Goal: Transaction & Acquisition: Purchase product/service

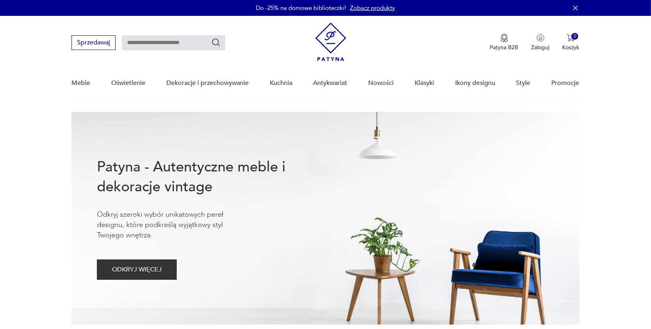
click at [157, 41] on input "text" at bounding box center [173, 42] width 103 height 15
type input "******"
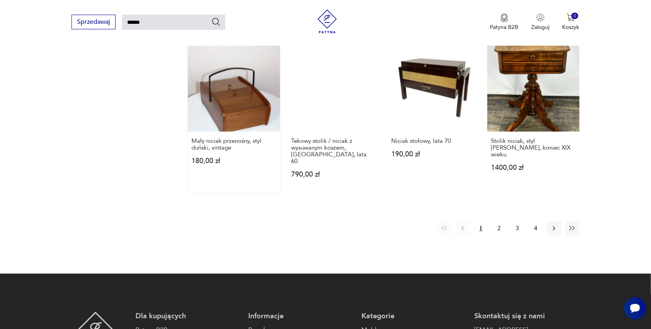
scroll to position [618, 0]
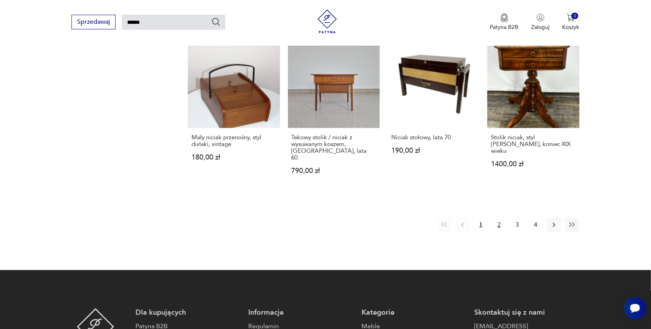
click at [500, 218] on button "2" at bounding box center [499, 225] width 14 height 14
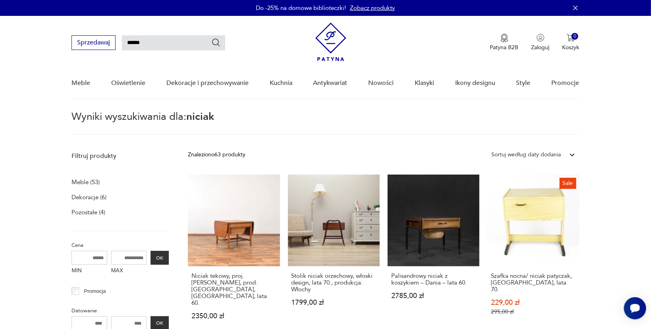
click at [172, 45] on input "******" at bounding box center [173, 42] width 103 height 15
type input "*"
type input "*******"
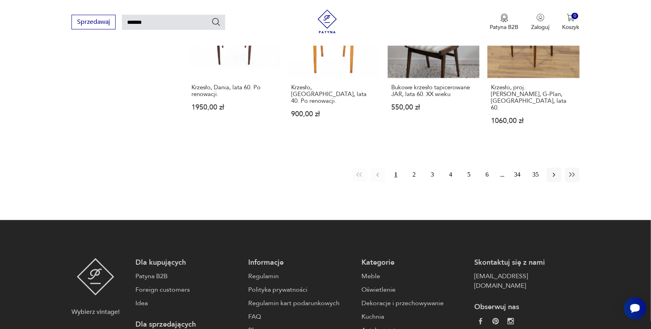
scroll to position [702, 0]
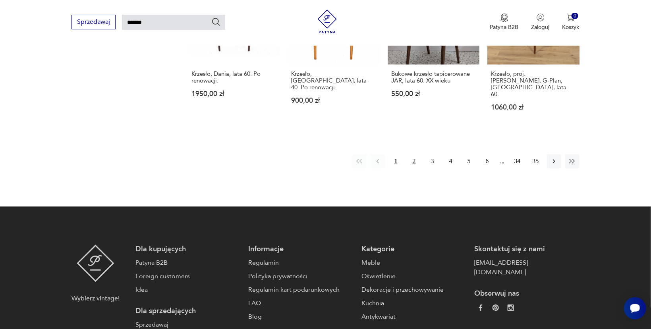
click at [414, 154] on button "2" at bounding box center [414, 161] width 14 height 14
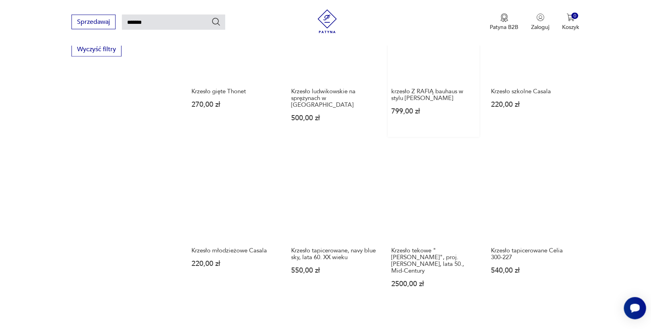
scroll to position [534, 0]
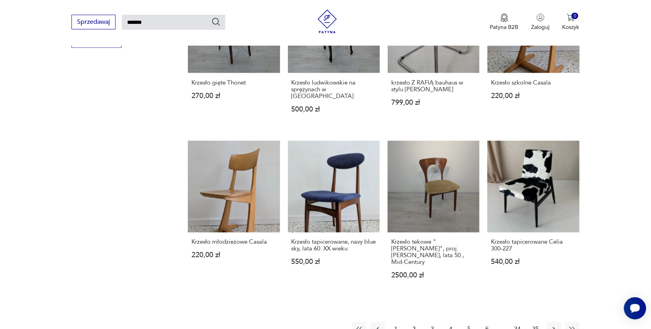
click at [432, 323] on button "3" at bounding box center [433, 330] width 14 height 14
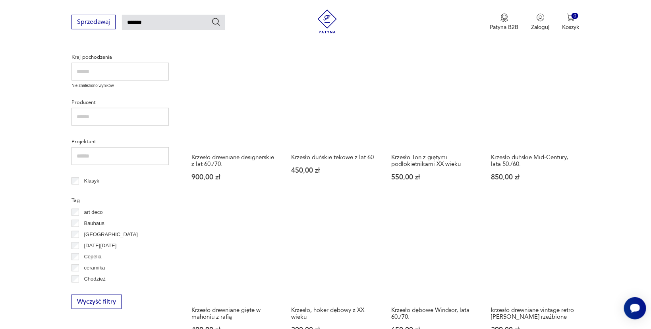
scroll to position [323, 0]
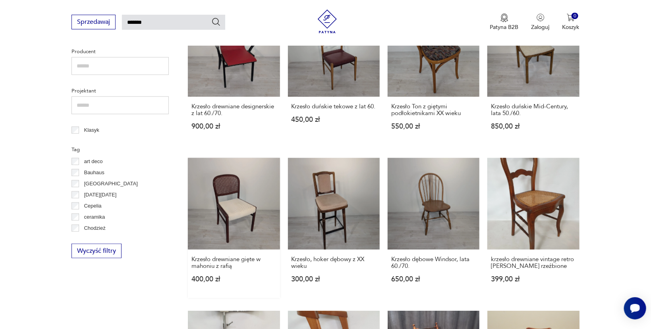
click at [242, 208] on link "Krzesło drewniane gięte w mahoniu z rafią 400,00 zł" at bounding box center [234, 228] width 92 height 140
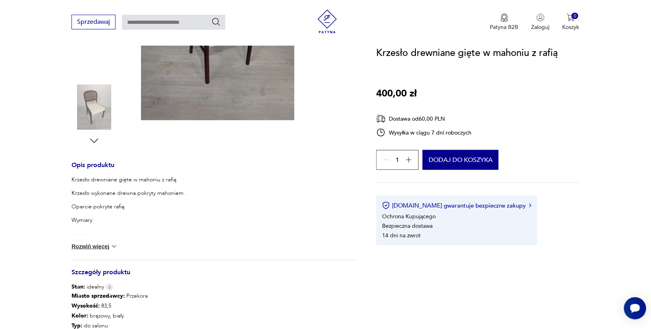
scroll to position [341, 0]
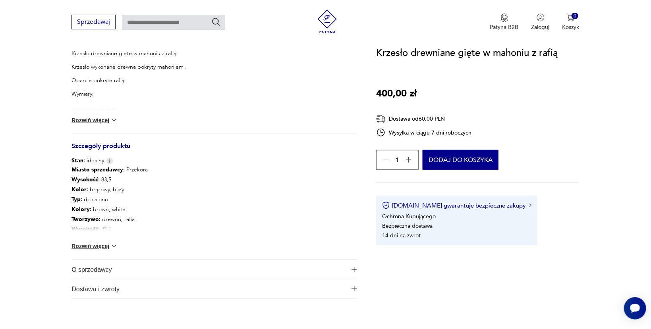
click at [99, 246] on button "Rozwiń więcej" at bounding box center [95, 246] width 46 height 8
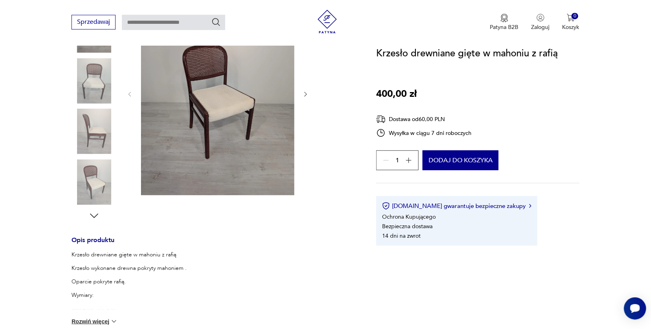
scroll to position [130, 0]
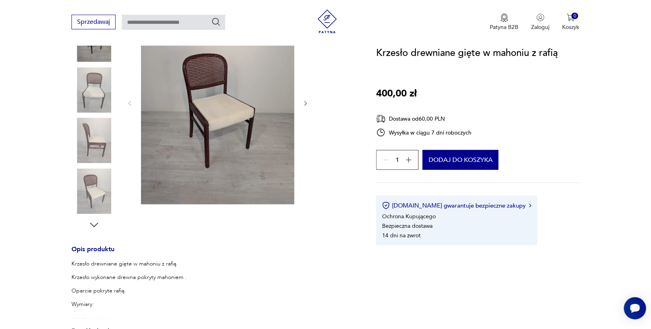
click at [219, 105] on img at bounding box center [217, 103] width 153 height 204
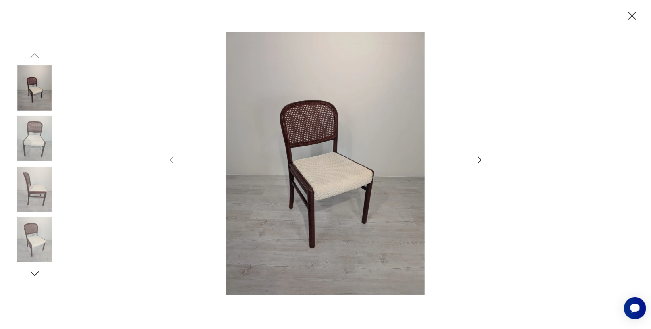
click at [480, 159] on icon "button" at bounding box center [480, 160] width 4 height 6
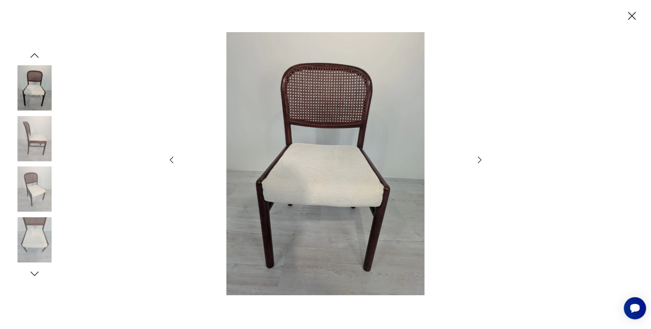
click at [480, 159] on icon "button" at bounding box center [480, 160] width 4 height 6
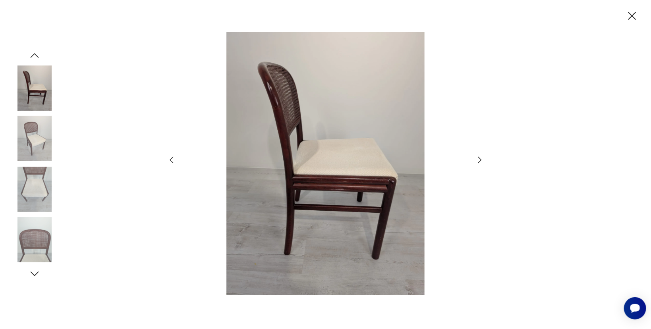
click at [480, 159] on icon "button" at bounding box center [480, 160] width 4 height 6
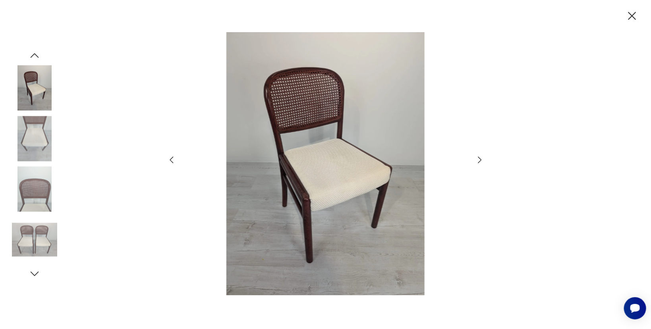
click at [480, 159] on icon "button" at bounding box center [480, 160] width 4 height 6
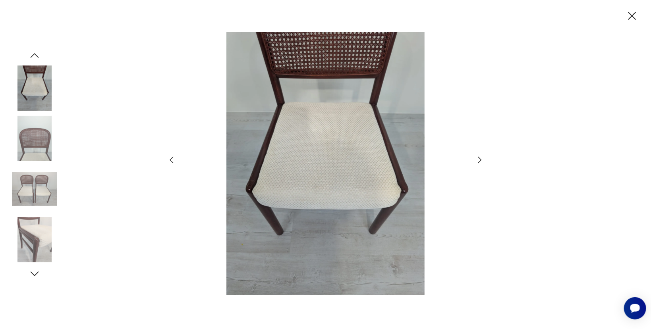
click at [633, 11] on icon "button" at bounding box center [632, 16] width 14 height 14
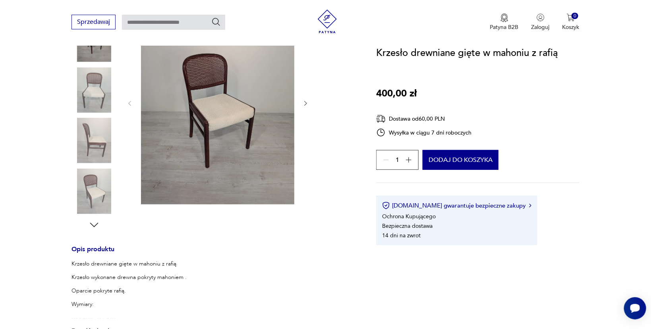
type input "*******"
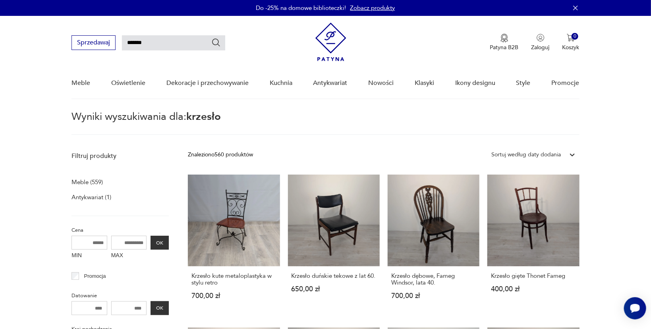
click at [142, 244] on input "MAX" at bounding box center [129, 243] width 36 height 14
type input "***"
click at [159, 245] on button "OK" at bounding box center [160, 243] width 18 height 14
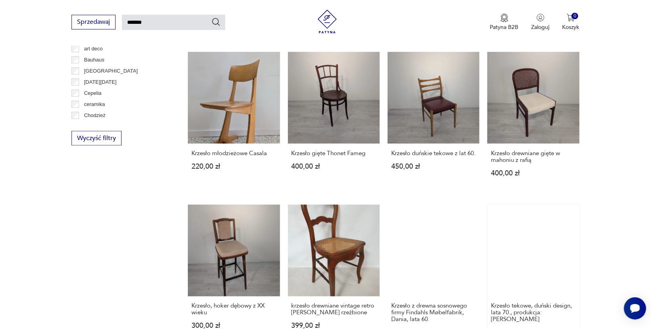
scroll to position [492, 0]
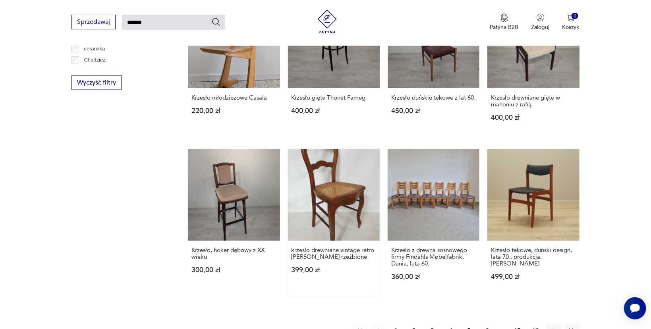
click at [328, 188] on link "krzesło drewniane vintage retro [PERSON_NAME] rzeźbione 399,00 zł" at bounding box center [334, 222] width 92 height 147
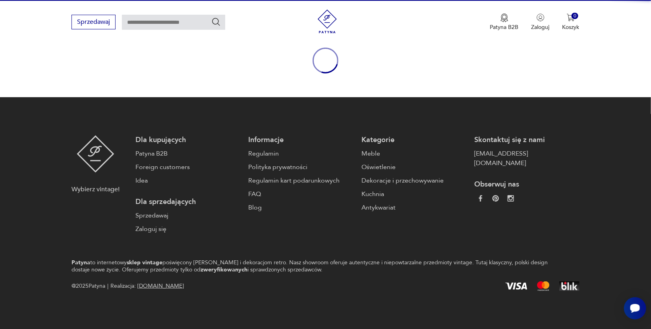
scroll to position [88, 0]
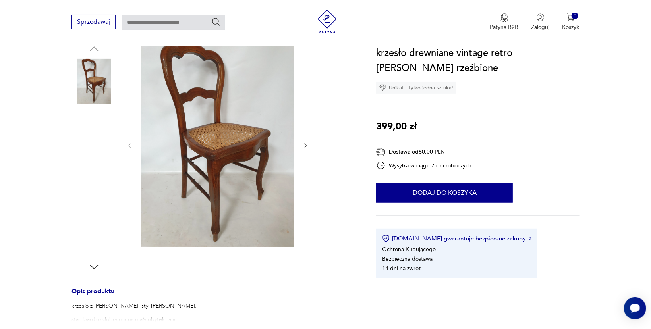
click at [95, 128] on img at bounding box center [94, 132] width 45 height 45
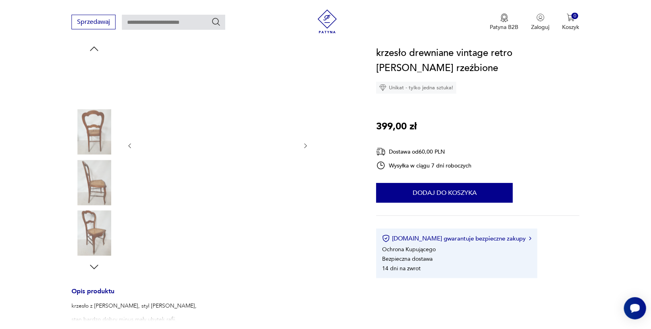
click at [93, 182] on img at bounding box center [94, 182] width 45 height 45
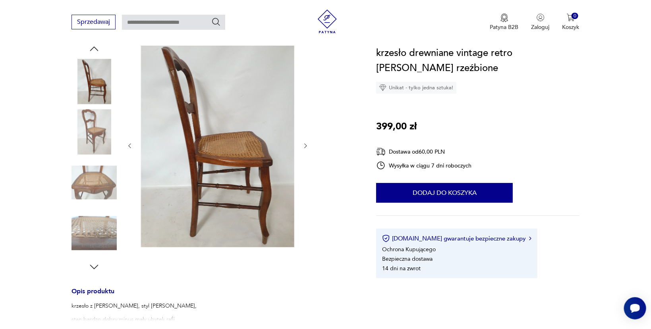
click at [92, 236] on img at bounding box center [94, 233] width 45 height 45
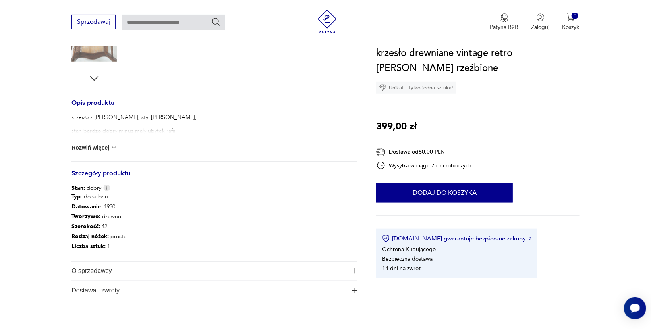
scroll to position [299, 0]
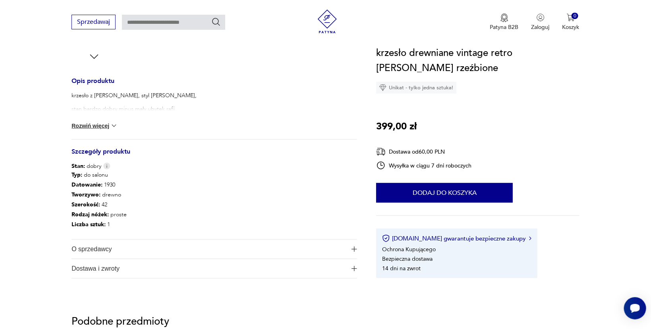
click at [113, 128] on img at bounding box center [114, 126] width 8 height 8
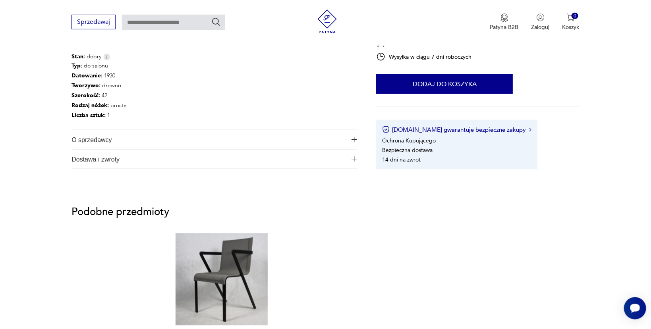
scroll to position [425, 0]
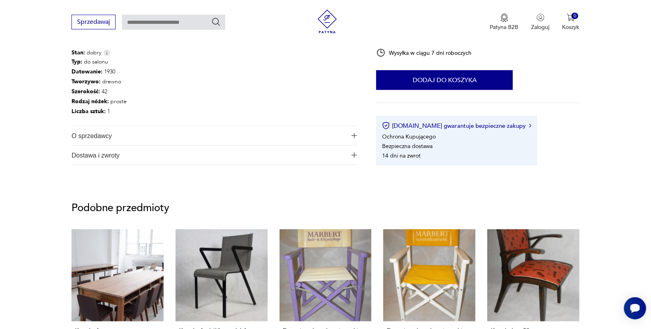
click at [215, 136] on span "O sprzedawcy" at bounding box center [209, 135] width 275 height 19
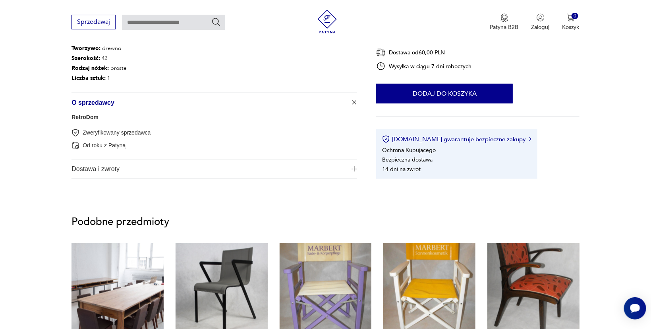
scroll to position [467, 0]
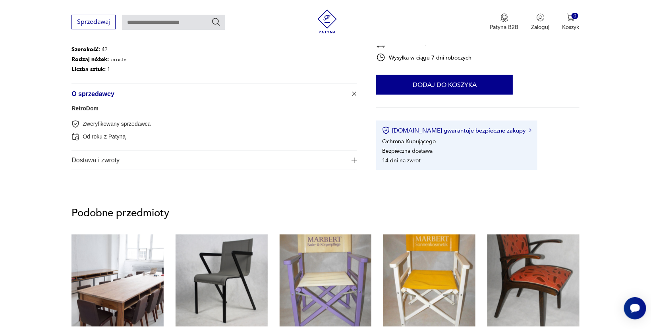
click at [98, 158] on span "Dostawa i zwroty" at bounding box center [209, 160] width 275 height 19
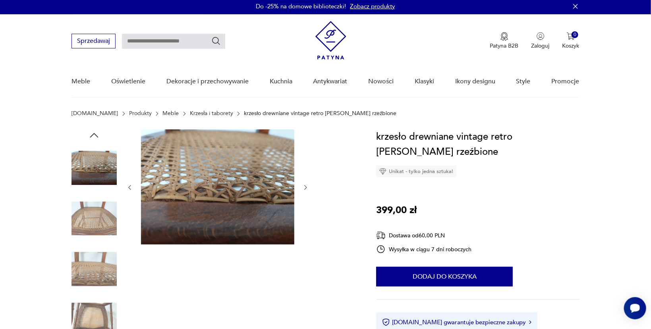
scroll to position [0, 0]
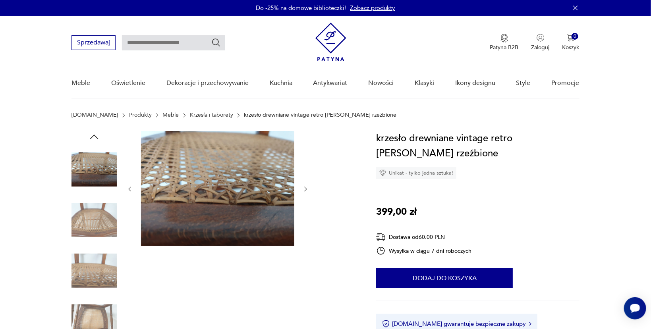
click at [93, 233] on img at bounding box center [94, 220] width 45 height 45
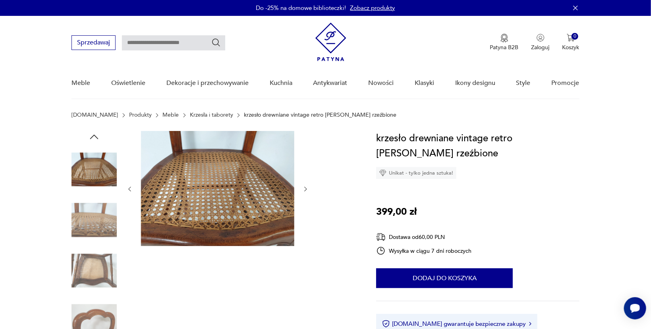
click at [86, 264] on img at bounding box center [94, 270] width 45 height 45
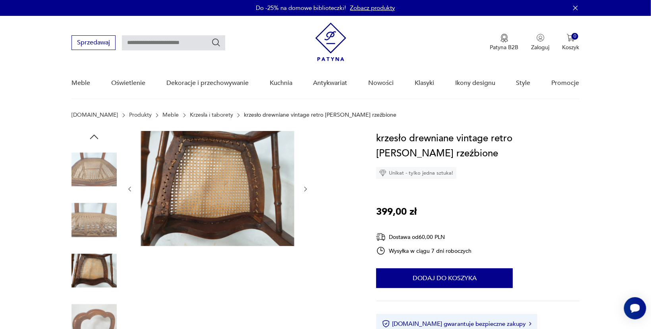
click at [87, 308] on img at bounding box center [94, 321] width 45 height 45
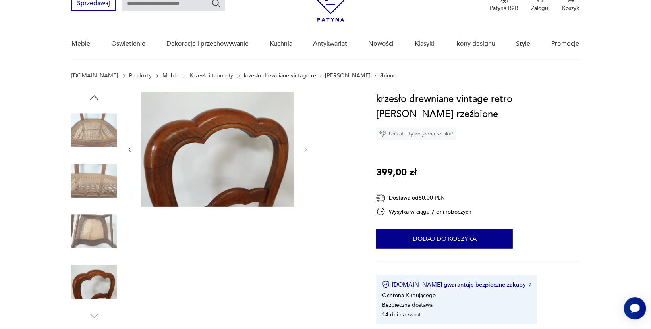
scroll to position [84, 0]
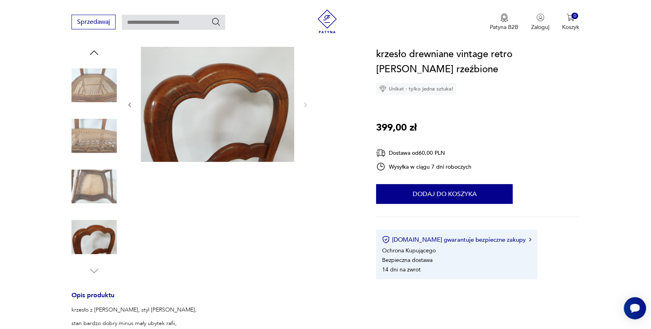
click at [100, 246] on img at bounding box center [94, 237] width 45 height 45
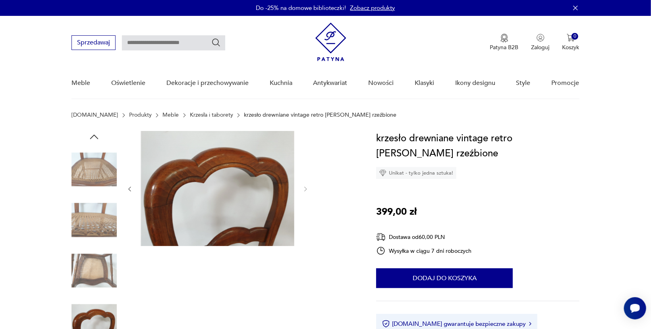
click at [104, 163] on img at bounding box center [94, 169] width 45 height 45
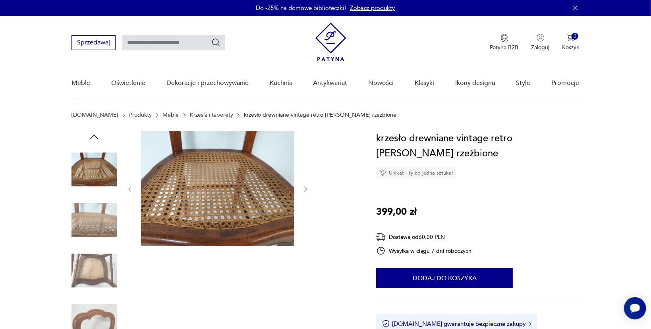
click at [93, 215] on img at bounding box center [94, 220] width 45 height 45
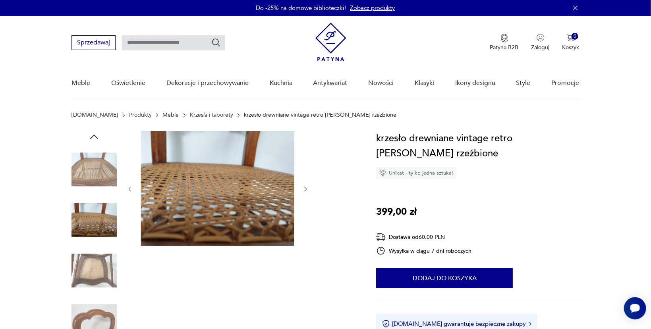
click at [94, 260] on img at bounding box center [94, 270] width 45 height 45
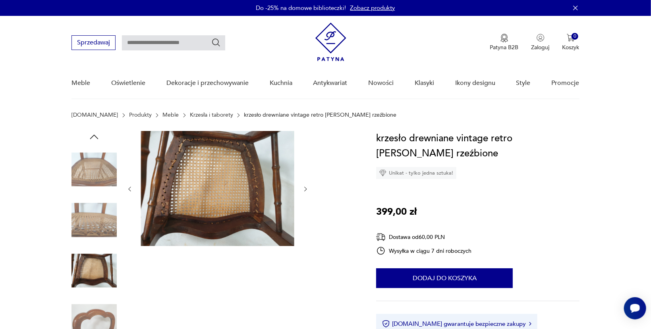
click at [192, 204] on img at bounding box center [217, 188] width 153 height 115
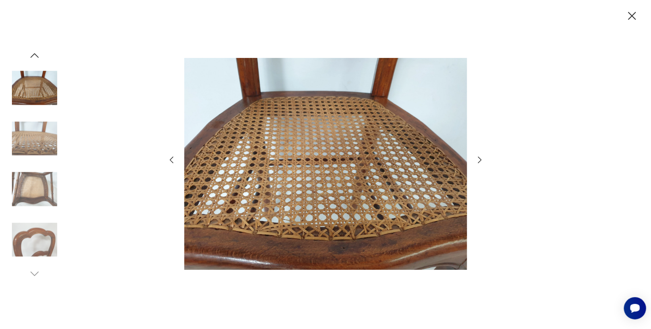
click at [54, 239] on img at bounding box center [34, 239] width 45 height 45
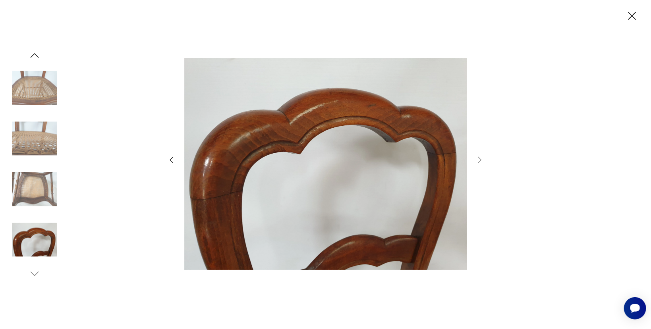
click at [631, 15] on icon "button" at bounding box center [632, 16] width 14 height 14
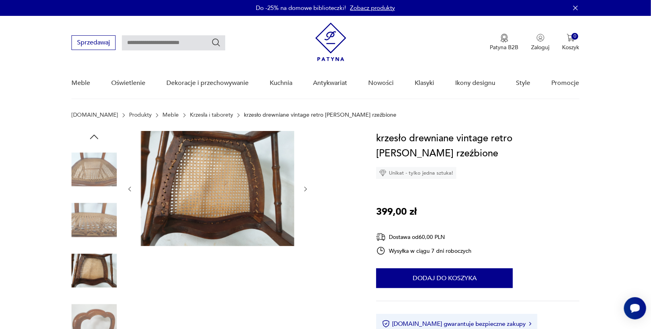
click at [89, 267] on img at bounding box center [94, 270] width 45 height 45
click at [98, 226] on img at bounding box center [94, 220] width 45 height 45
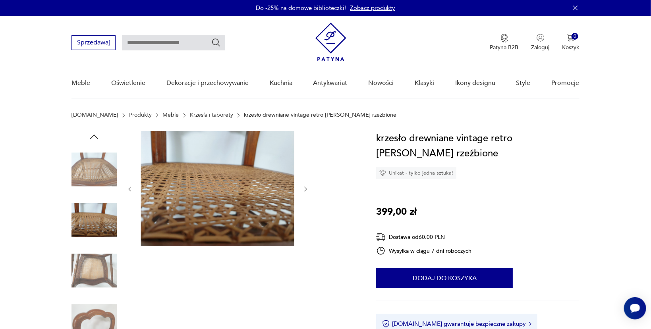
click at [97, 180] on img at bounding box center [94, 169] width 45 height 45
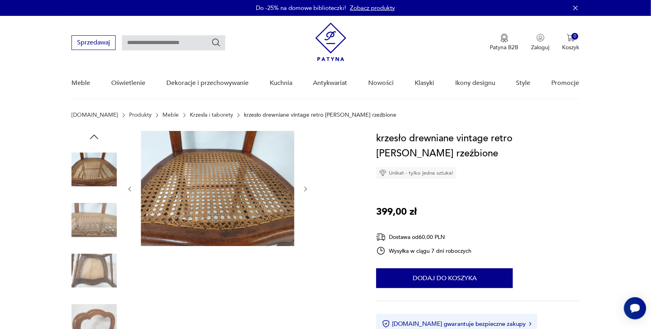
click at [228, 230] on img at bounding box center [217, 188] width 153 height 115
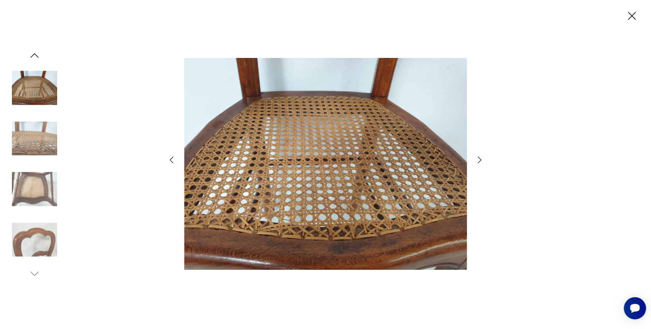
click at [480, 160] on icon "button" at bounding box center [480, 160] width 10 height 10
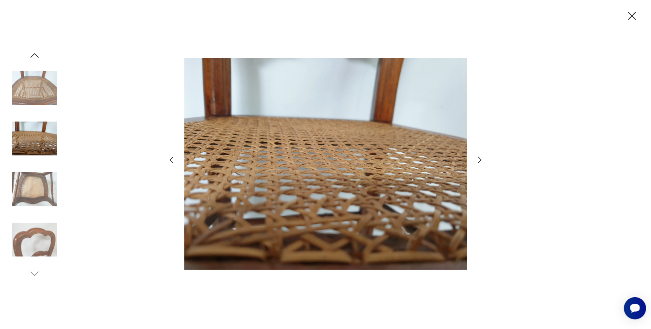
click at [170, 159] on icon "button" at bounding box center [172, 160] width 10 height 10
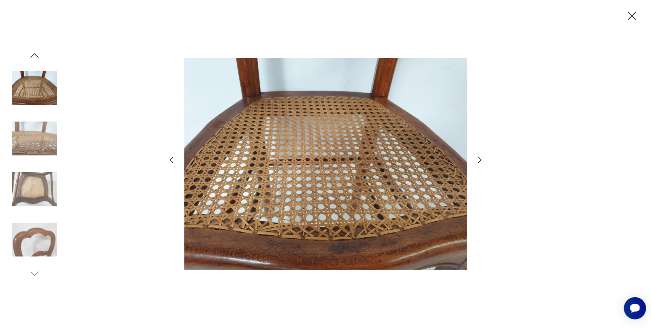
click at [479, 158] on icon "button" at bounding box center [480, 160] width 4 height 6
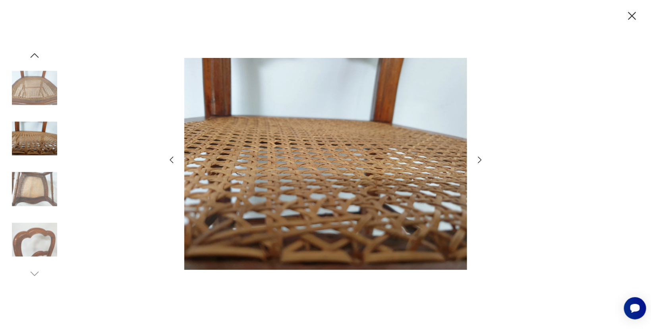
click at [479, 163] on icon "button" at bounding box center [480, 160] width 10 height 10
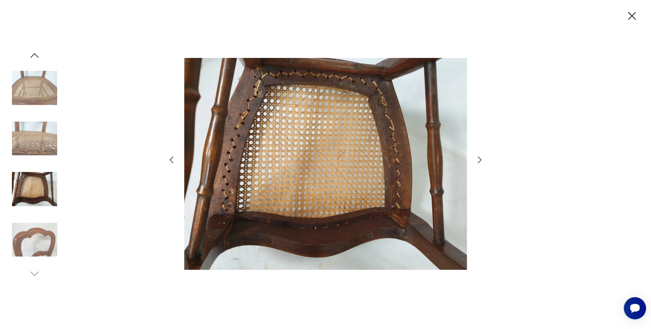
click at [479, 163] on icon "button" at bounding box center [480, 160] width 10 height 10
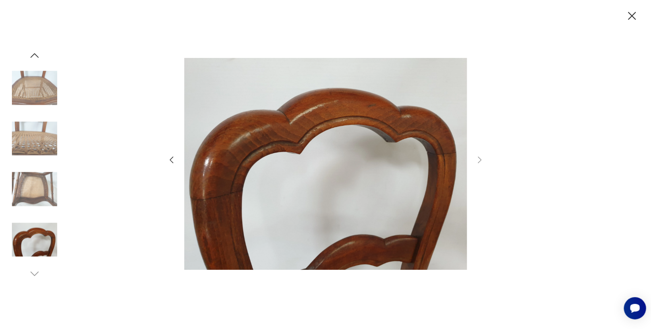
click at [636, 13] on icon "button" at bounding box center [632, 16] width 14 height 14
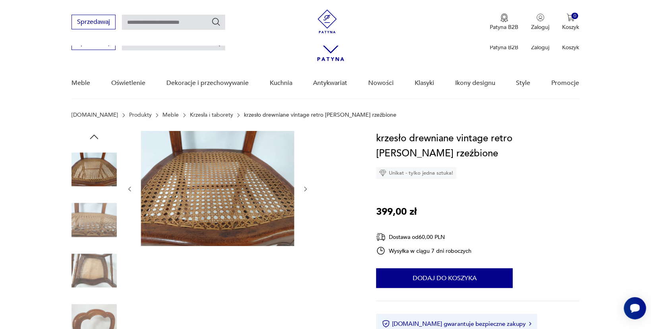
scroll to position [211, 0]
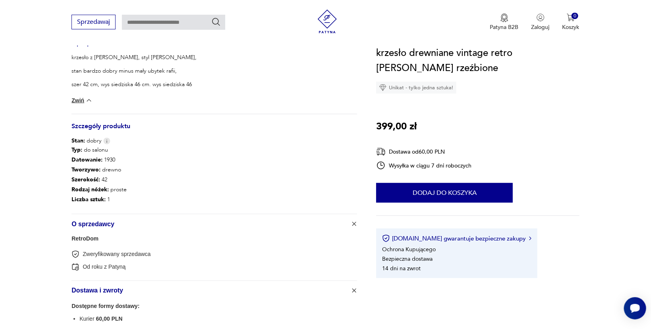
click at [81, 240] on link "RetroDom" at bounding box center [85, 239] width 27 height 6
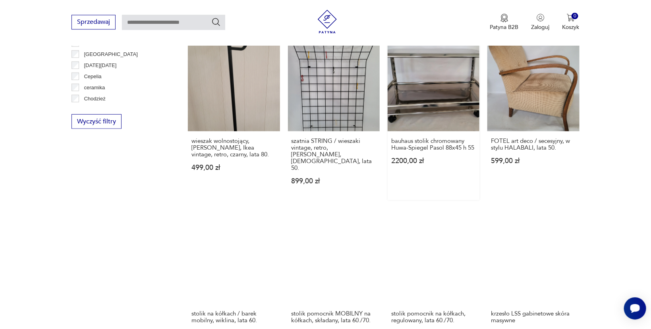
scroll to position [458, 0]
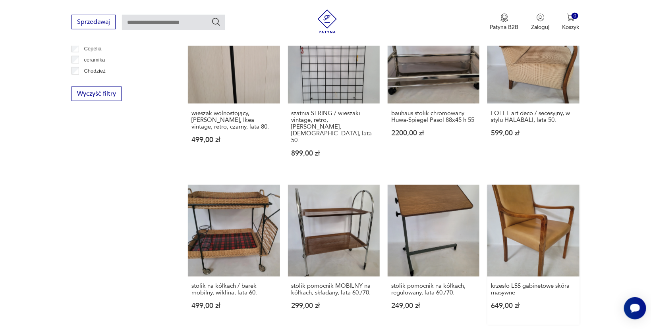
click at [552, 220] on link "krzesło LSS gabinetowe skóra masywne 649,00 zł" at bounding box center [534, 255] width 92 height 140
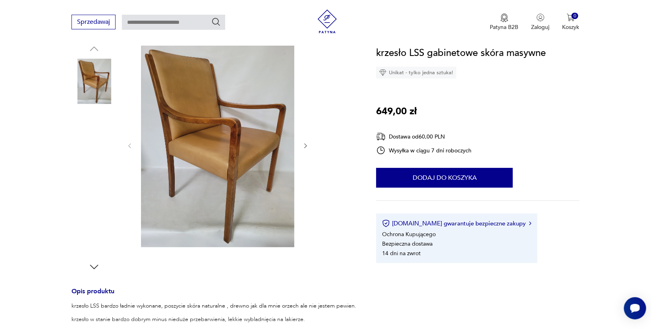
click at [86, 230] on img at bounding box center [94, 233] width 45 height 45
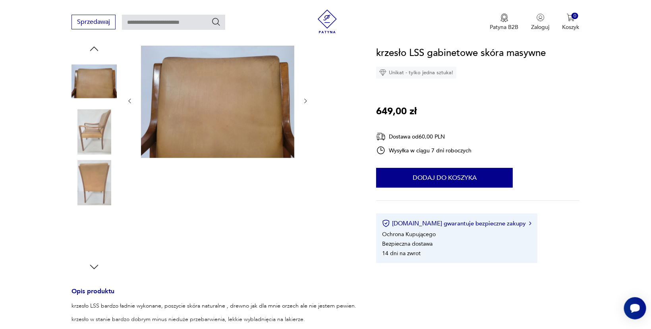
click at [87, 188] on img at bounding box center [94, 182] width 45 height 45
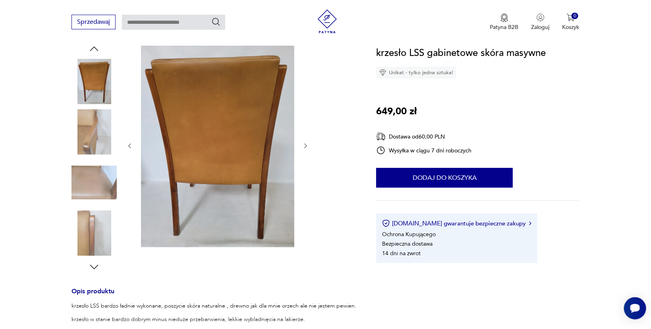
click at [89, 134] on img at bounding box center [94, 132] width 45 height 45
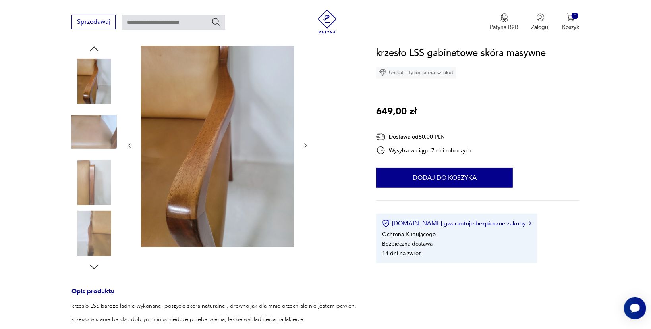
click at [91, 77] on img at bounding box center [94, 81] width 45 height 45
click at [93, 240] on img at bounding box center [94, 233] width 45 height 45
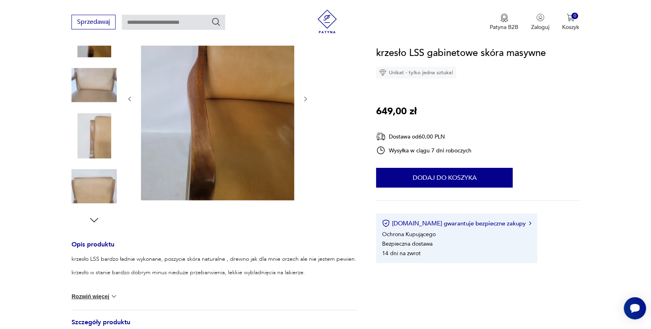
scroll to position [172, 0]
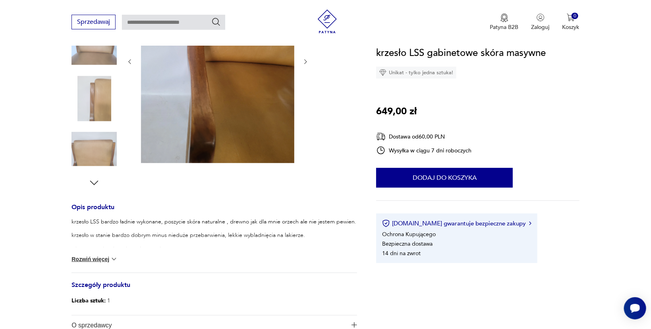
click at [102, 140] on img at bounding box center [94, 149] width 45 height 45
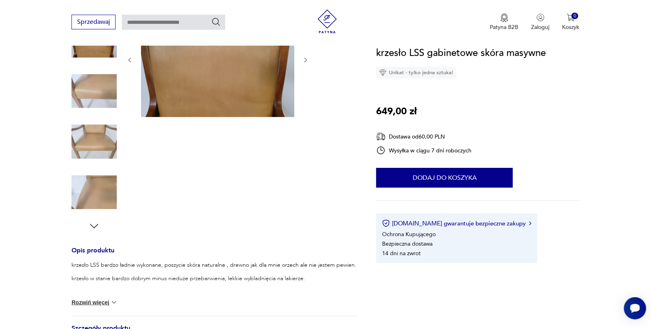
scroll to position [128, 0]
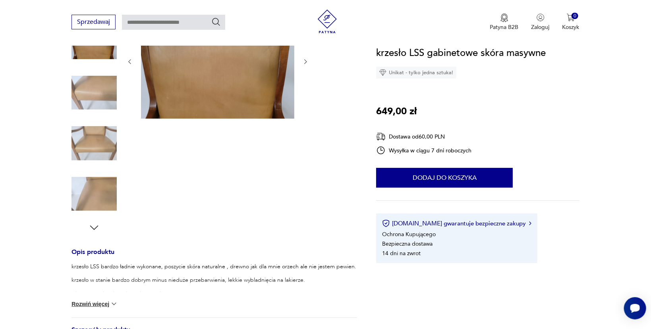
click at [96, 226] on icon "button" at bounding box center [94, 228] width 12 height 12
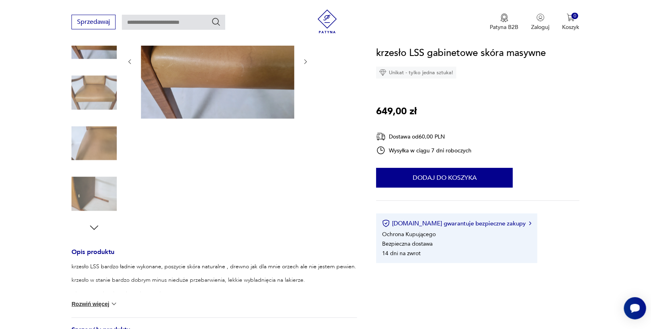
click at [197, 70] on img at bounding box center [217, 61] width 153 height 115
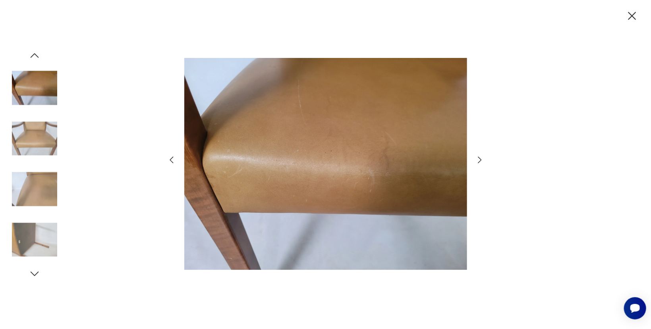
click at [42, 190] on img at bounding box center [34, 189] width 45 height 45
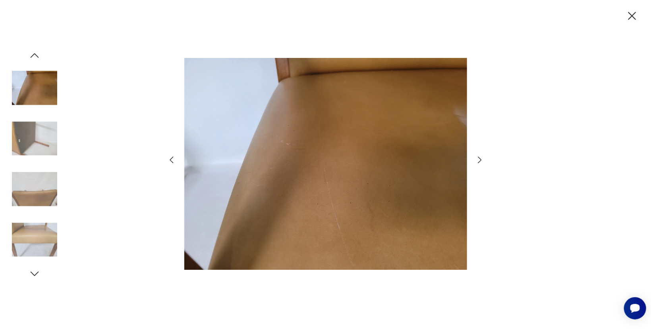
click at [39, 148] on img at bounding box center [34, 138] width 45 height 45
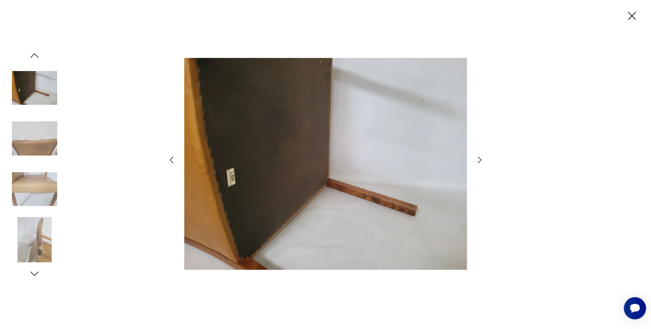
click at [42, 95] on img at bounding box center [34, 88] width 45 height 45
click at [31, 56] on icon "button" at bounding box center [35, 56] width 12 height 12
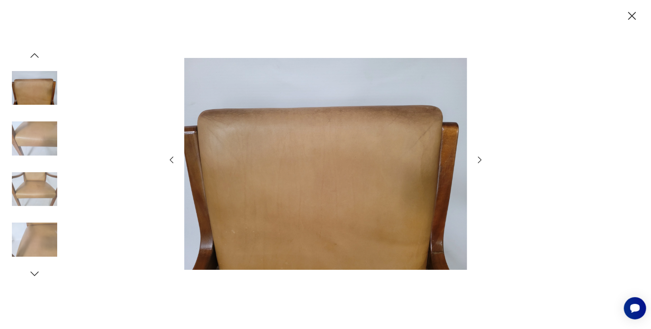
click at [630, 18] on icon "button" at bounding box center [633, 16] width 8 height 8
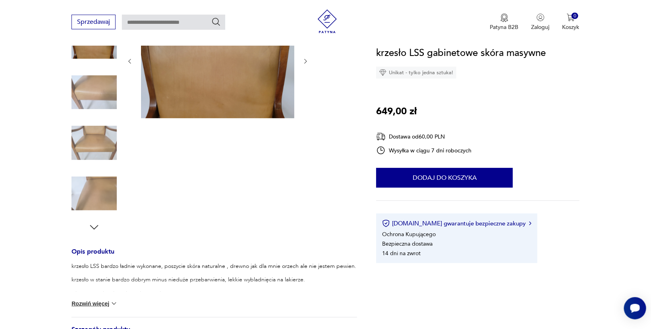
scroll to position [85, 0]
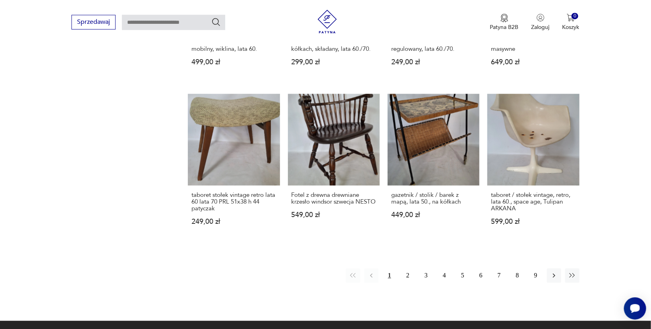
scroll to position [720, 0]
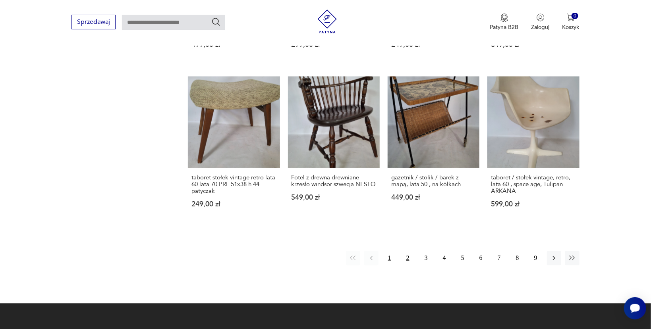
click at [410, 251] on button "2" at bounding box center [408, 258] width 14 height 14
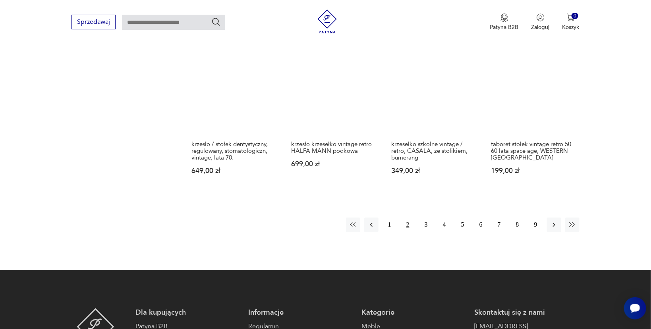
scroll to position [795, 0]
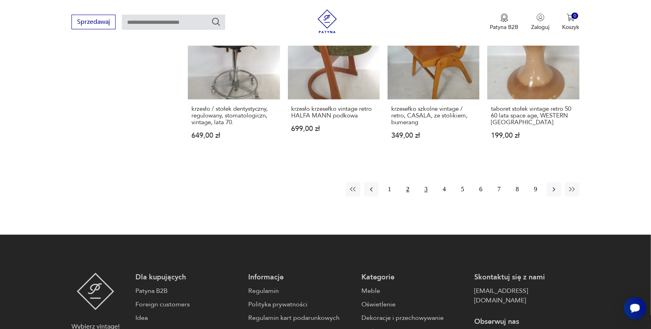
click at [427, 190] on button "3" at bounding box center [426, 190] width 14 height 14
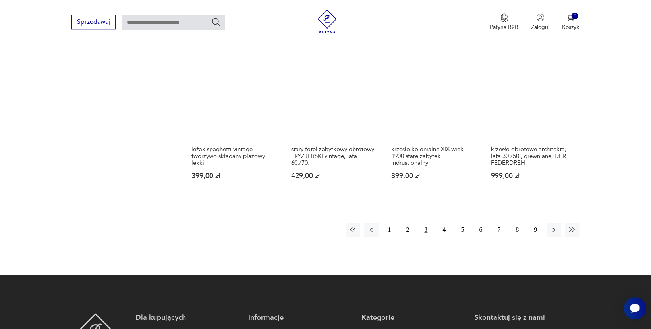
scroll to position [753, 0]
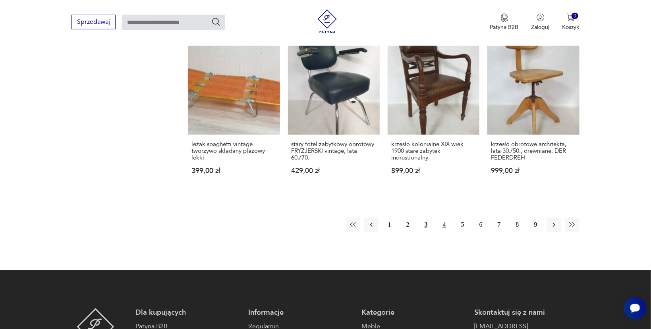
click at [443, 219] on button "4" at bounding box center [444, 225] width 14 height 14
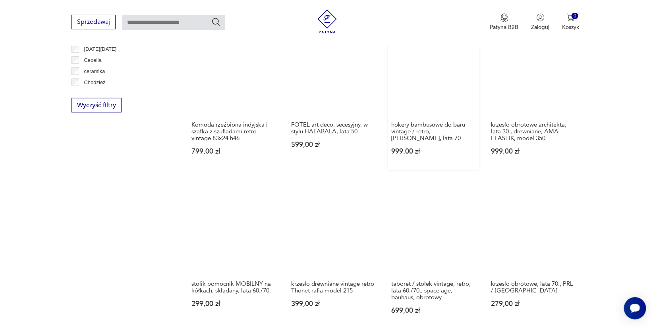
scroll to position [458, 0]
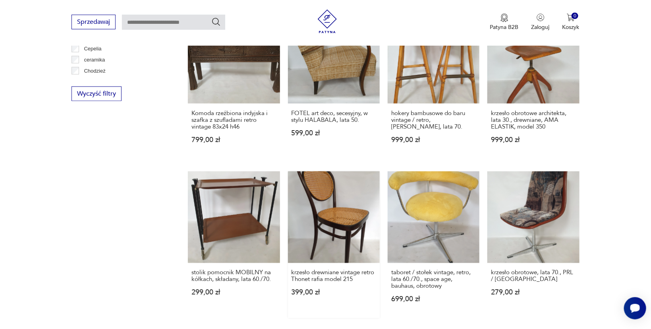
click at [333, 210] on link "krzesło drewniane vintage retro Thonet rafia model 215 399,00 zł" at bounding box center [334, 245] width 92 height 147
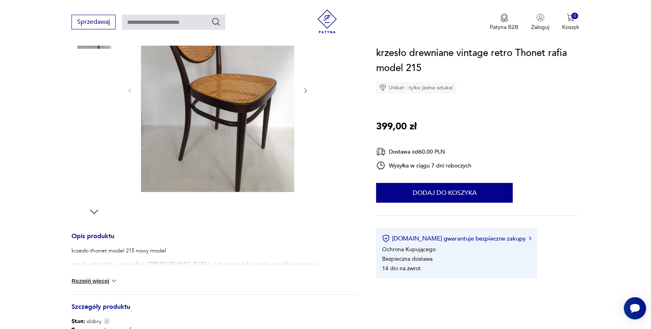
scroll to position [172, 0]
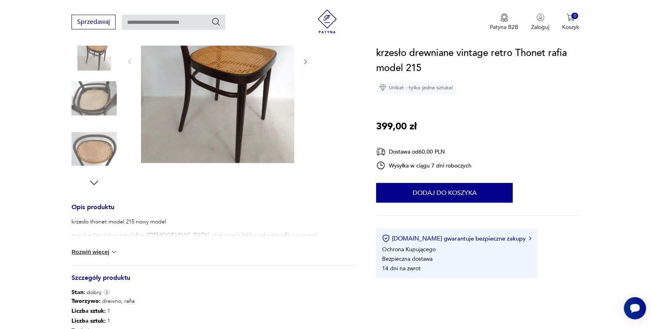
click at [116, 251] on img at bounding box center [114, 252] width 8 height 8
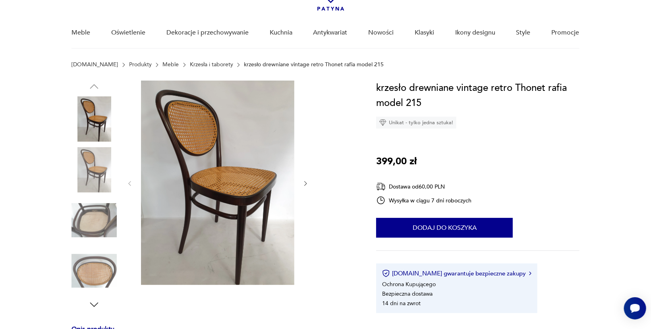
scroll to position [46, 0]
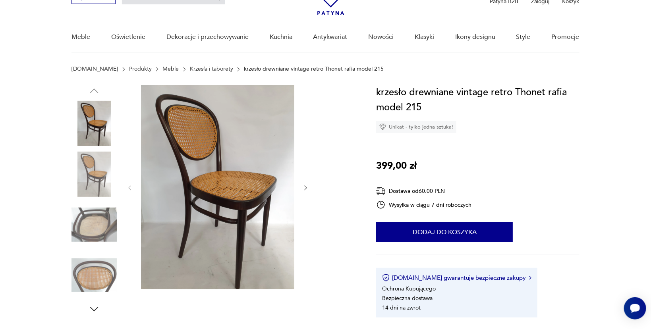
click at [86, 224] on img at bounding box center [94, 224] width 45 height 45
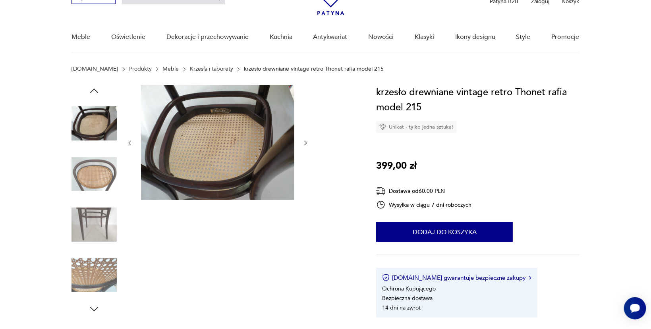
click at [89, 172] on img at bounding box center [94, 174] width 45 height 45
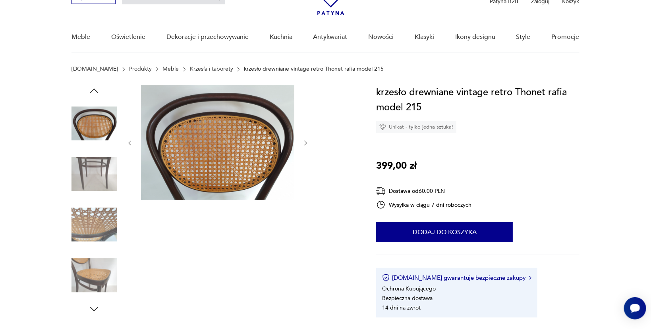
click at [89, 126] on img at bounding box center [94, 123] width 45 height 45
click at [96, 222] on img at bounding box center [94, 224] width 45 height 45
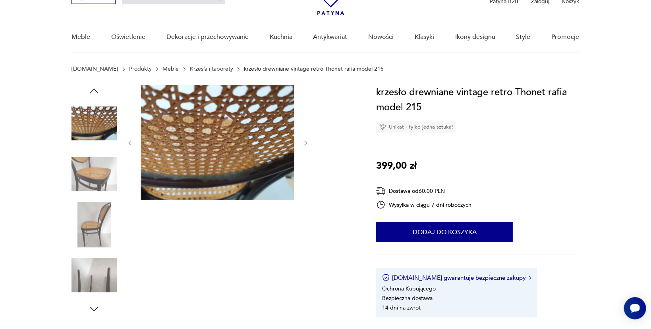
click at [86, 221] on img at bounding box center [94, 224] width 45 height 45
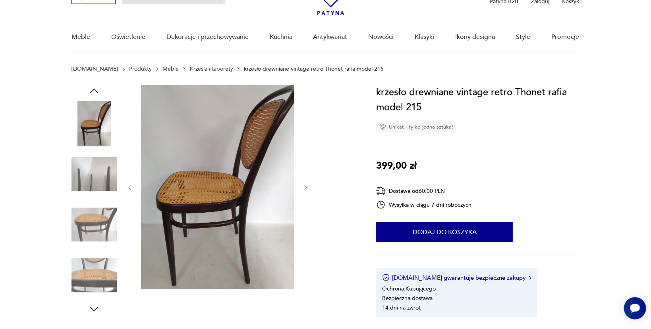
click at [92, 182] on img at bounding box center [94, 174] width 45 height 45
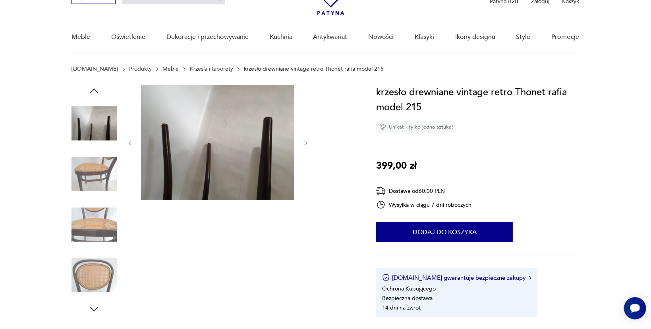
click at [194, 180] on img at bounding box center [217, 142] width 153 height 115
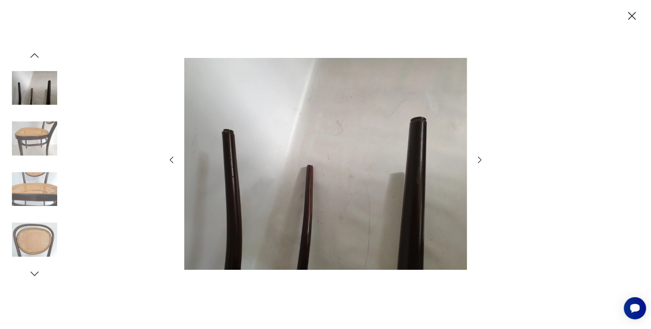
click at [32, 244] on img at bounding box center [34, 239] width 45 height 45
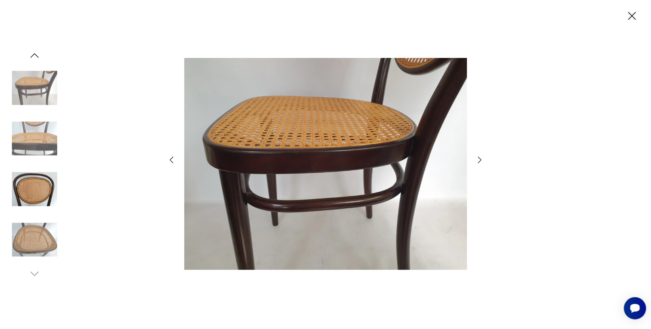
click at [172, 159] on icon "button" at bounding box center [172, 160] width 10 height 10
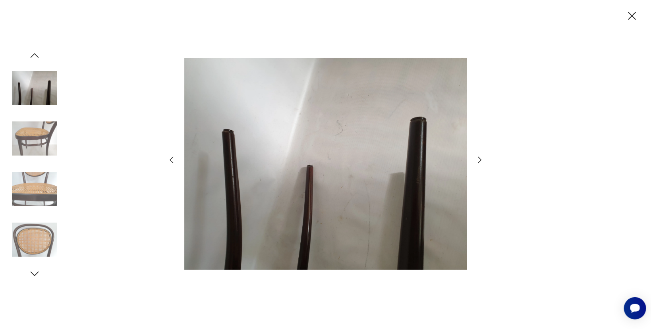
click at [172, 159] on icon "button" at bounding box center [172, 160] width 10 height 10
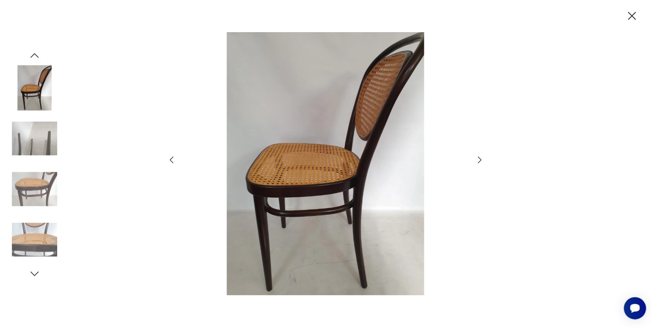
click at [172, 159] on icon "button" at bounding box center [172, 160] width 10 height 10
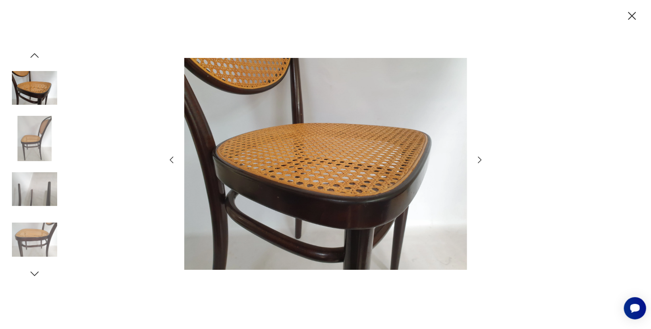
click at [172, 159] on icon "button" at bounding box center [172, 160] width 10 height 10
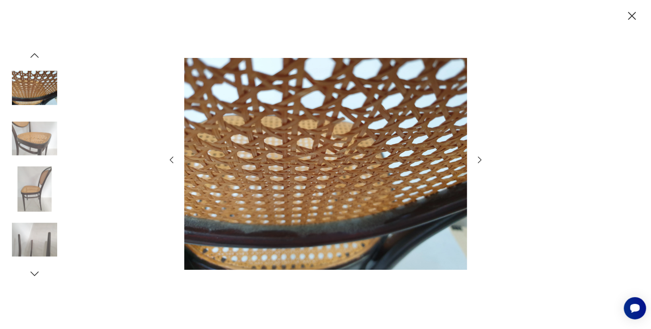
click at [172, 159] on icon "button" at bounding box center [172, 160] width 10 height 10
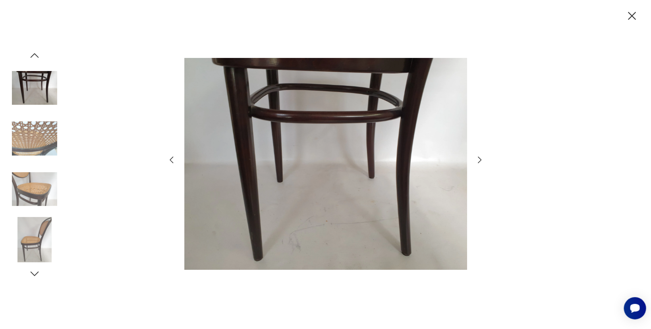
click at [172, 159] on icon "button" at bounding box center [172, 160] width 10 height 10
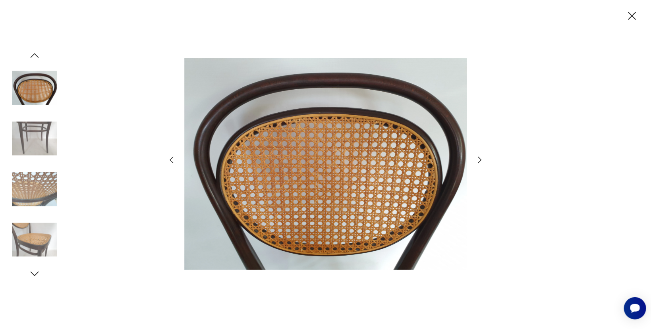
click at [172, 159] on icon "button" at bounding box center [172, 160] width 10 height 10
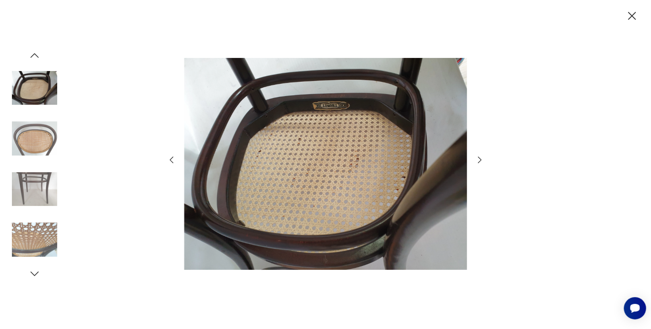
click at [341, 114] on img at bounding box center [325, 163] width 283 height 263
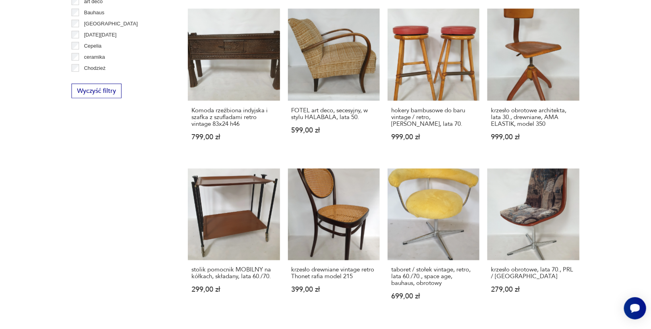
scroll to position [458, 0]
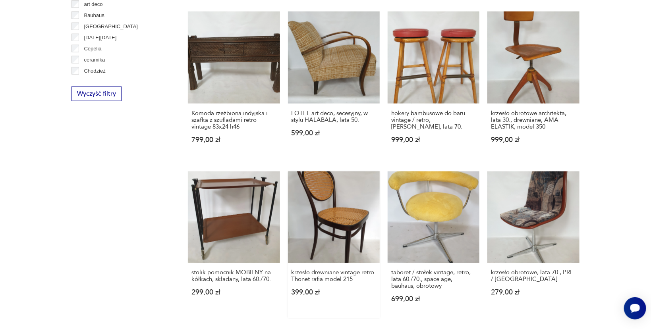
click at [314, 227] on link "krzesło drewniane vintage retro Thonet rafia model 215 399,00 zł" at bounding box center [334, 245] width 92 height 147
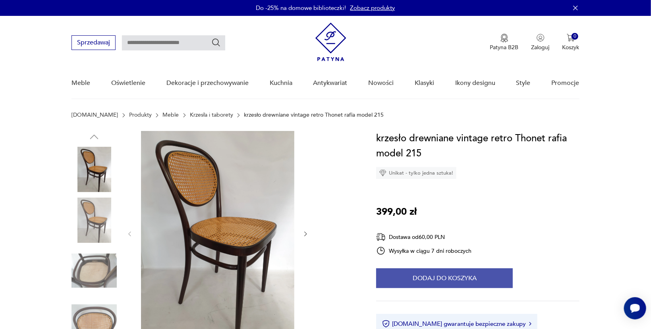
click at [451, 284] on button "Dodaj do koszyka" at bounding box center [444, 279] width 137 height 20
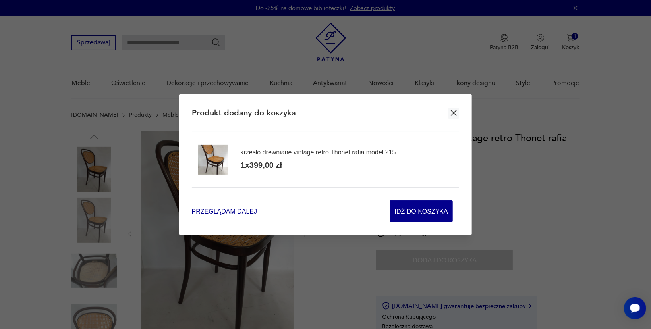
click at [205, 213] on span "Przeglądam dalej" at bounding box center [224, 211] width 65 height 9
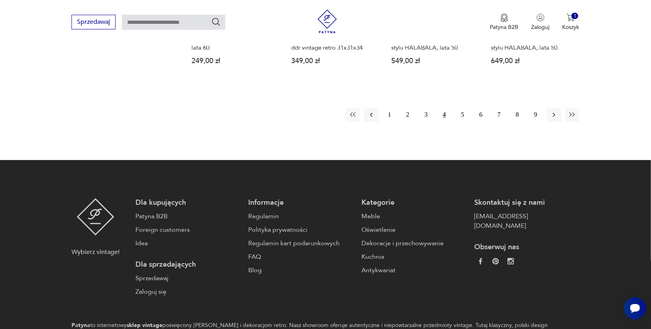
scroll to position [879, 0]
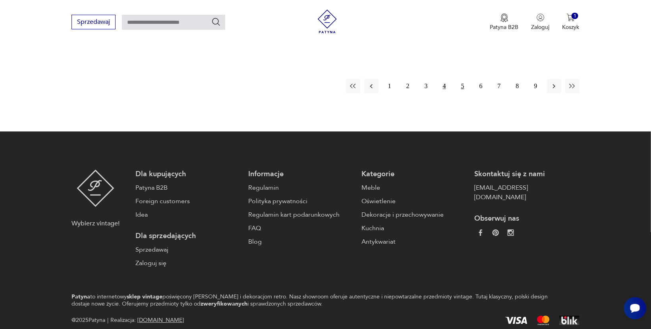
click at [463, 86] on button "5" at bounding box center [463, 86] width 14 height 14
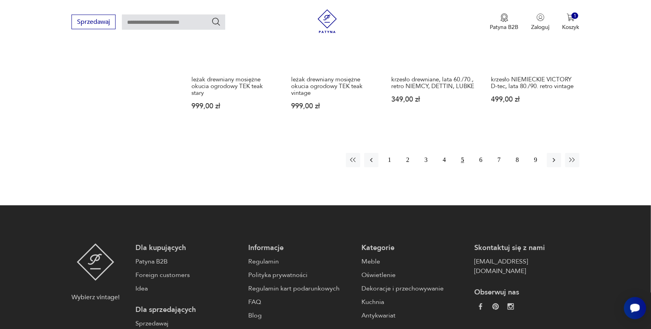
scroll to position [837, 0]
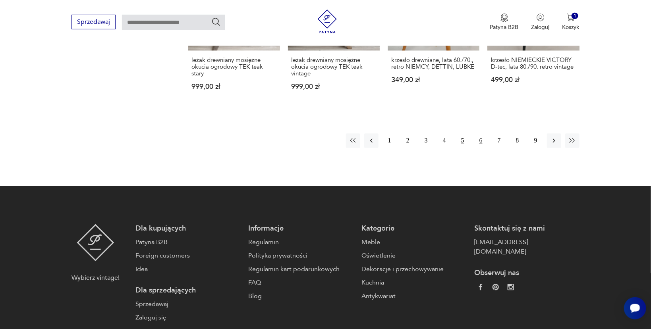
click at [480, 139] on button "6" at bounding box center [481, 141] width 14 height 14
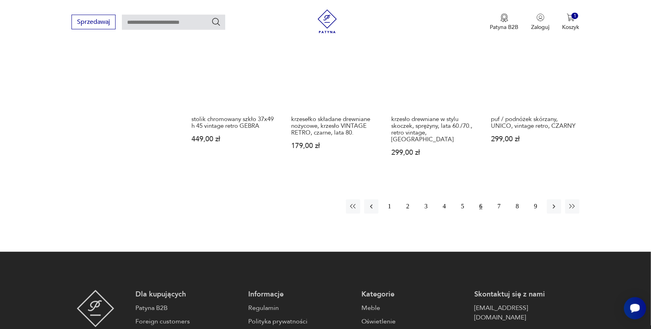
scroll to position [795, 0]
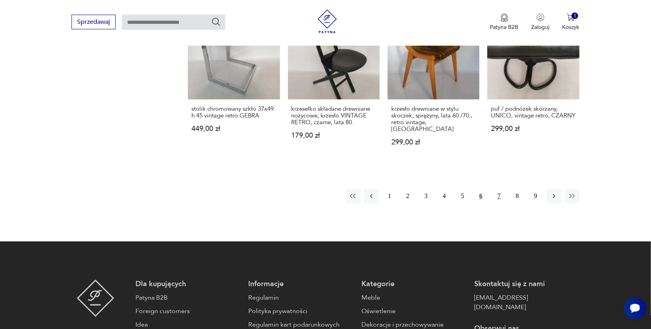
click at [498, 190] on button "7" at bounding box center [499, 197] width 14 height 14
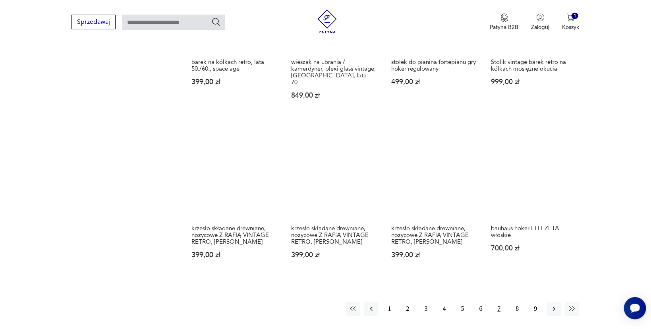
scroll to position [795, 0]
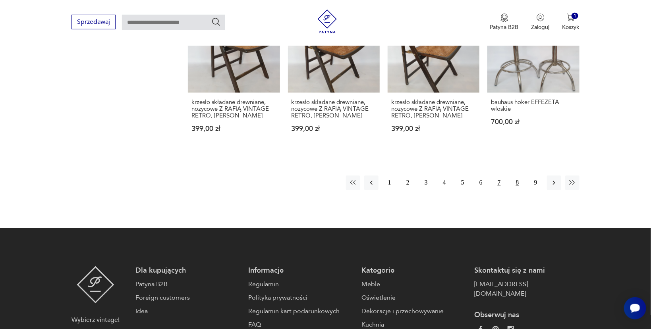
click at [517, 178] on button "8" at bounding box center [518, 183] width 14 height 14
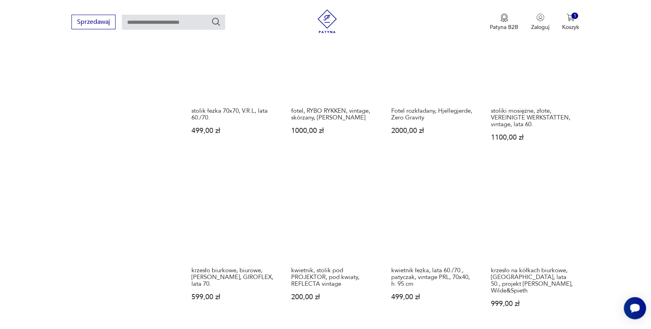
scroll to position [753, 0]
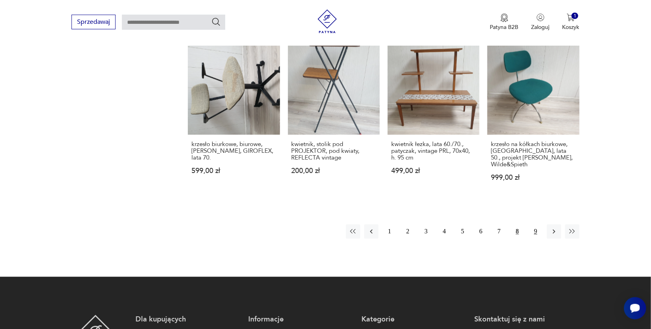
click at [537, 225] on button "9" at bounding box center [536, 232] width 14 height 14
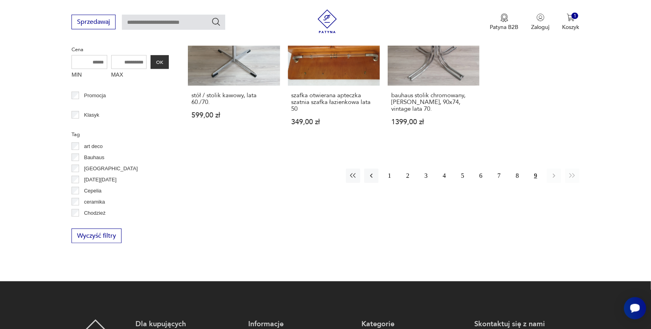
scroll to position [374, 0]
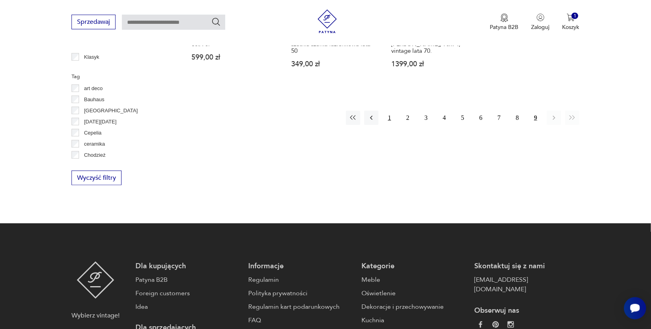
click at [388, 118] on button "1" at bounding box center [390, 118] width 14 height 14
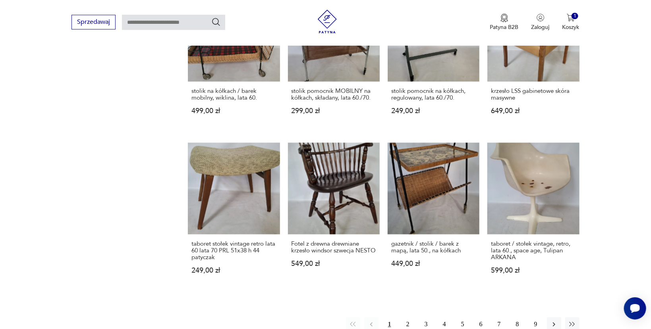
scroll to position [711, 0]
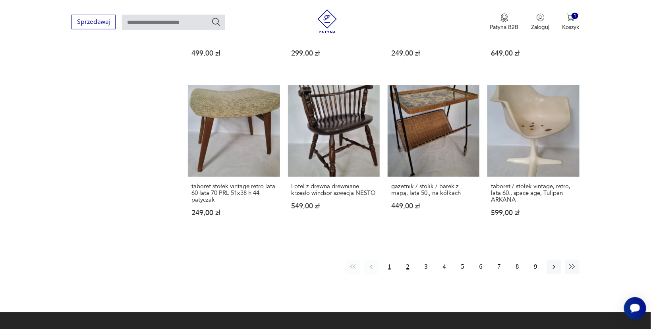
click at [406, 260] on button "2" at bounding box center [408, 267] width 14 height 14
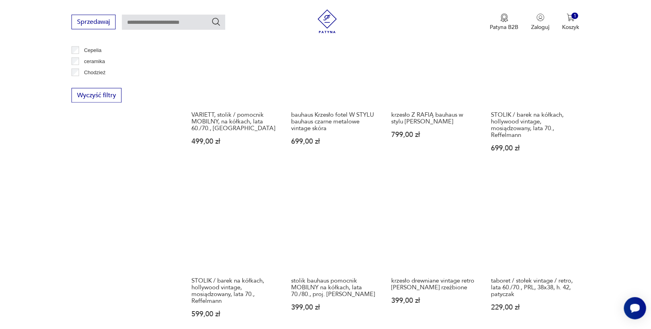
scroll to position [458, 0]
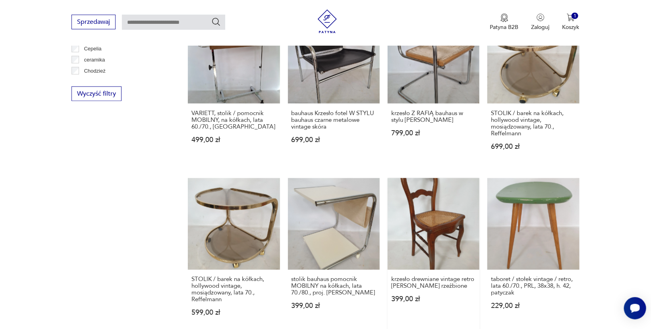
click at [432, 228] on link "krzesło drewniane vintage retro [PERSON_NAME] rzeźbione 399,00 zł" at bounding box center [434, 255] width 92 height 154
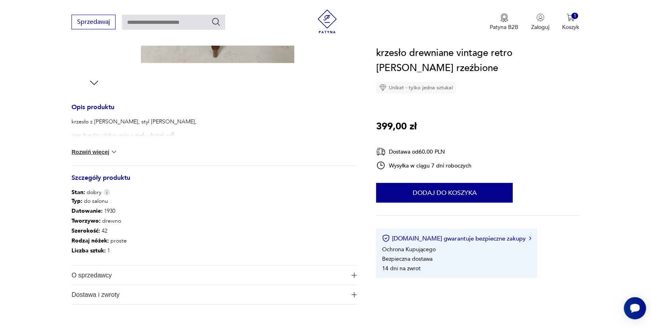
scroll to position [299, 0]
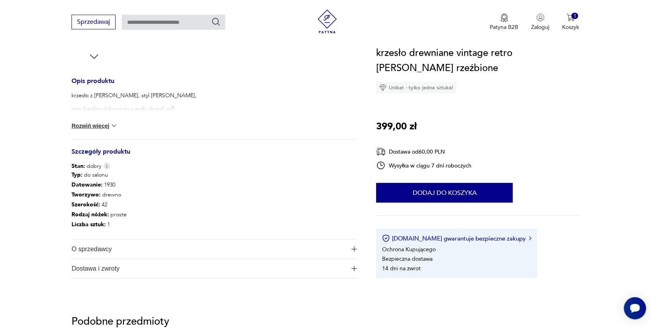
click at [108, 125] on button "Rozwiń więcej" at bounding box center [95, 126] width 46 height 8
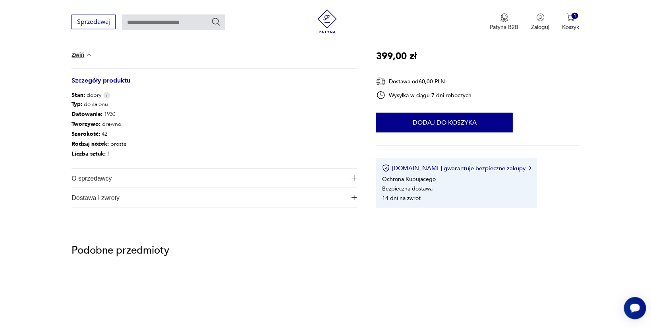
scroll to position [383, 0]
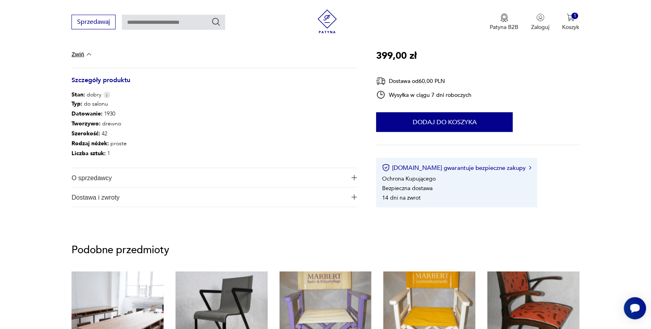
click at [105, 199] on span "Dostawa i zwroty" at bounding box center [209, 197] width 275 height 19
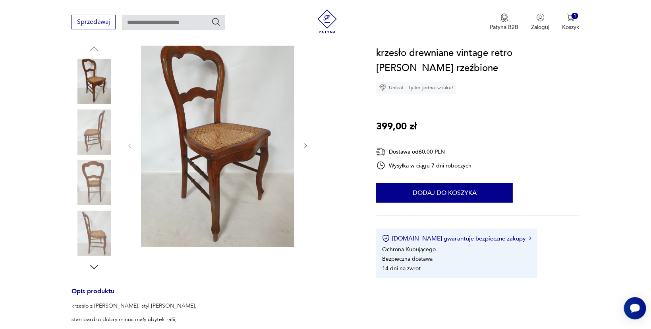
scroll to position [46, 0]
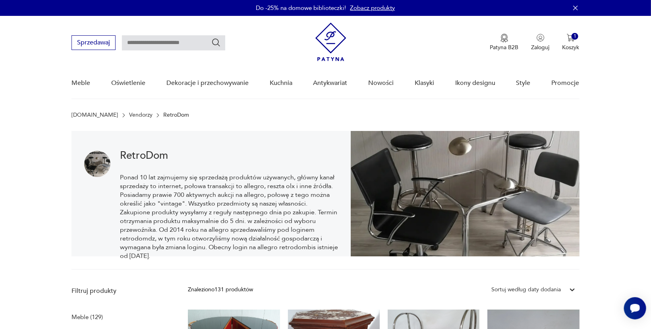
click at [164, 42] on input "text" at bounding box center [173, 42] width 103 height 15
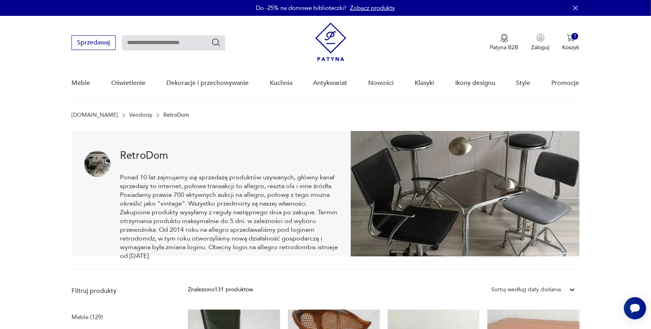
click at [211, 43] on input "text" at bounding box center [173, 42] width 103 height 15
type input "*******"
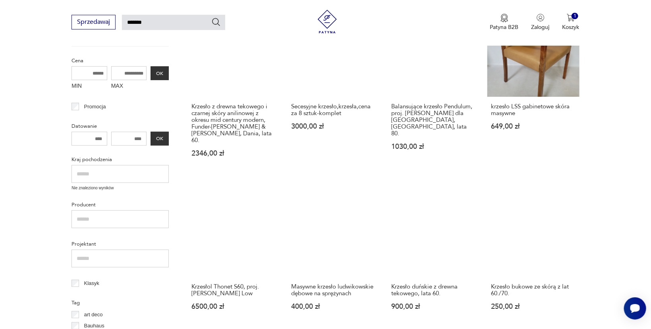
scroll to position [126, 0]
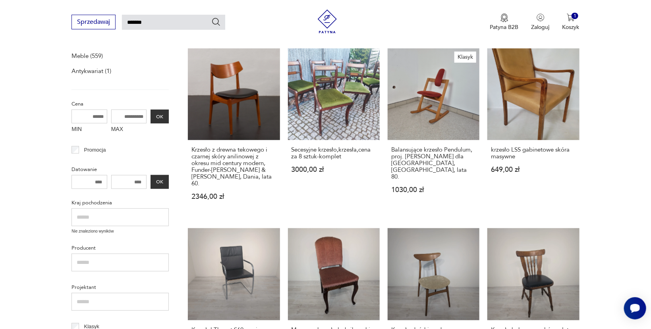
click at [131, 113] on input "MAX" at bounding box center [129, 117] width 36 height 14
type input "***"
click at [161, 116] on button "OK" at bounding box center [160, 117] width 18 height 14
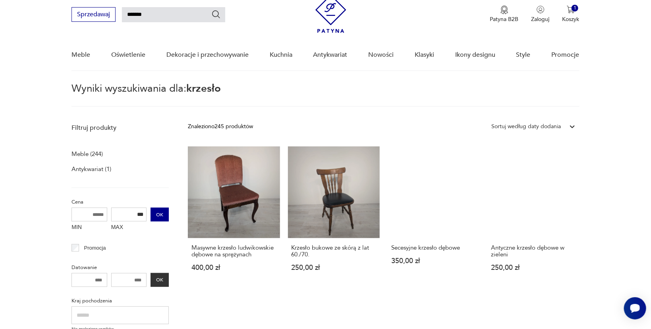
scroll to position [239, 0]
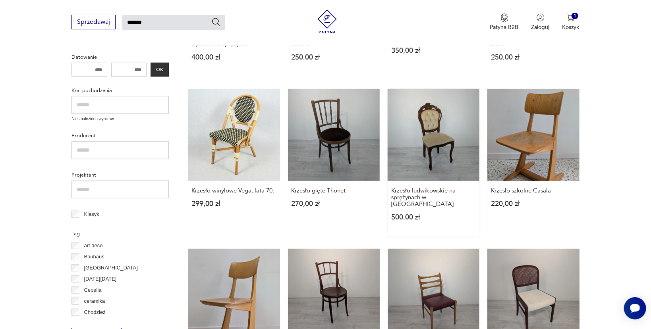
click at [435, 124] on link "Krzesło ludwikowskie na sprężynach w orzechu 500,00 zł" at bounding box center [434, 162] width 92 height 147
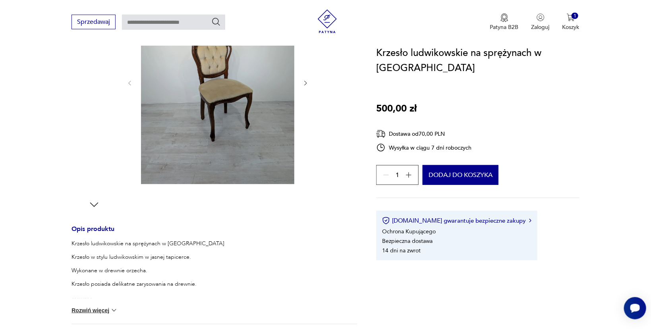
scroll to position [172, 0]
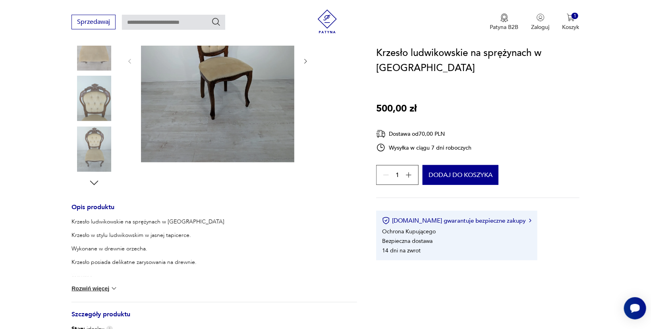
click at [117, 288] on img at bounding box center [114, 289] width 8 height 8
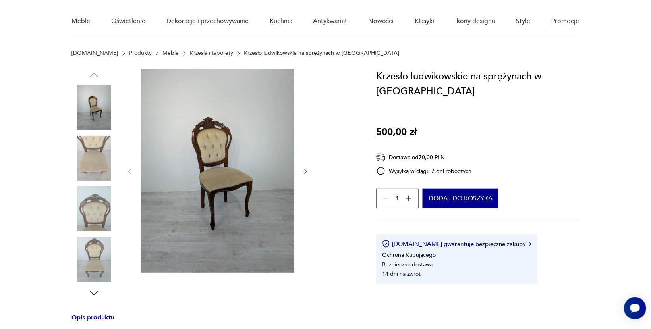
scroll to position [46, 0]
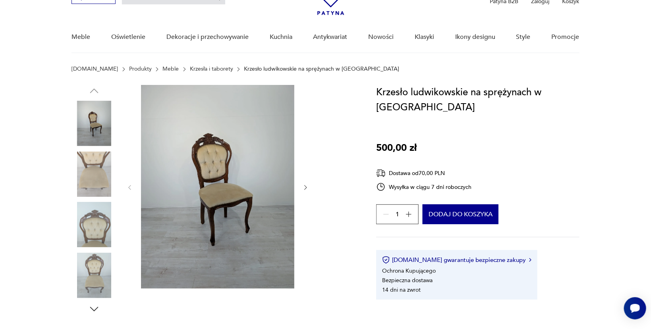
click at [95, 176] on img at bounding box center [94, 174] width 45 height 45
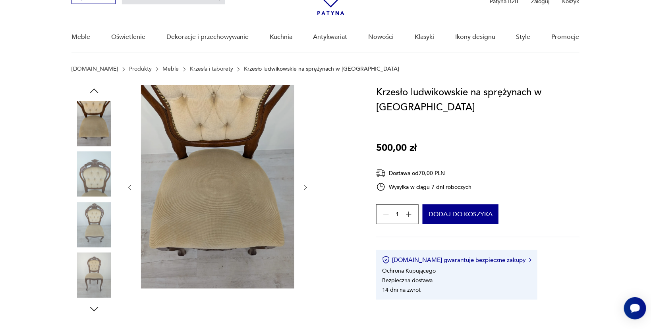
click at [89, 226] on img at bounding box center [94, 224] width 45 height 45
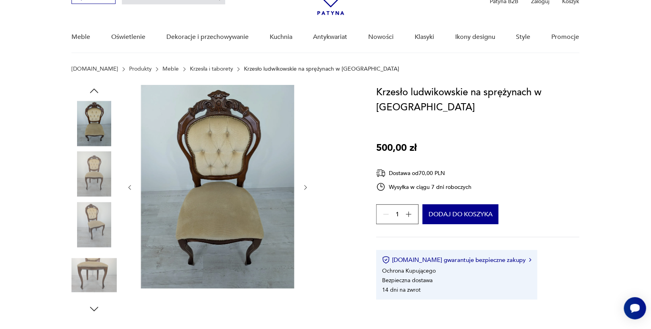
type input "*******"
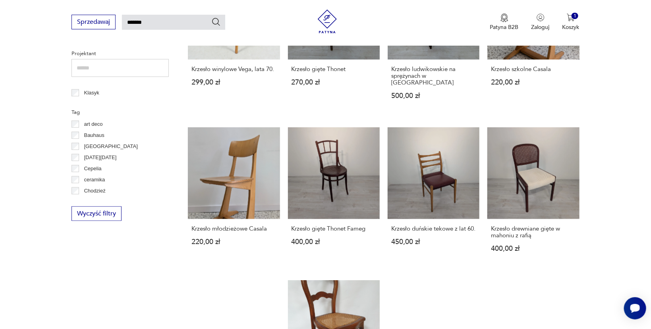
scroll to position [571, 0]
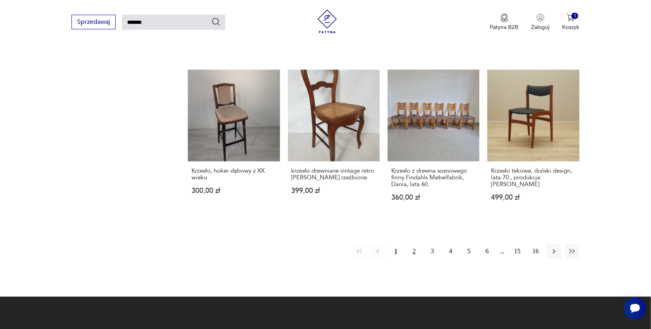
click at [414, 246] on button "2" at bounding box center [414, 252] width 14 height 14
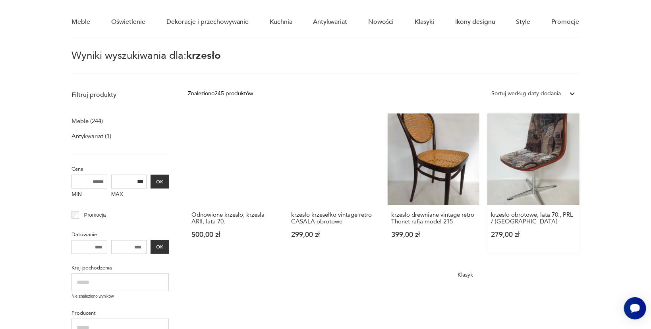
scroll to position [155, 0]
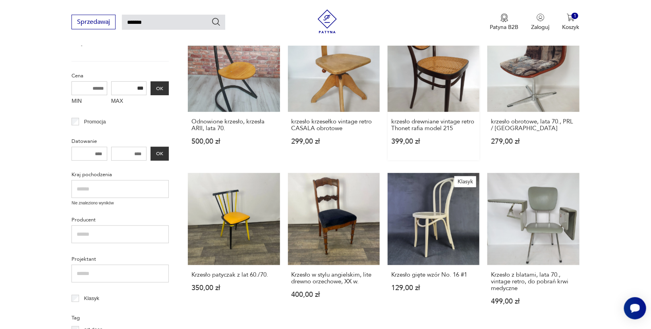
click at [426, 68] on link "krzesło drewniane vintage retro Thonet rafia model 215 399,00 zł" at bounding box center [434, 90] width 92 height 140
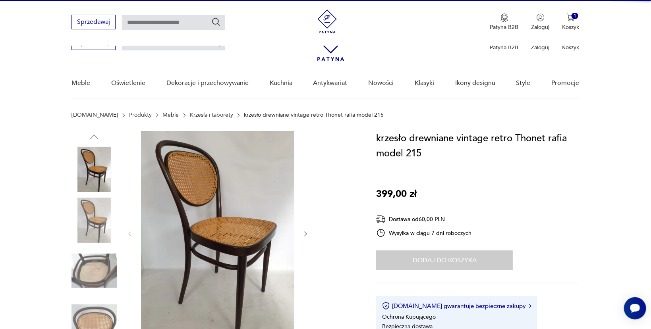
scroll to position [126, 0]
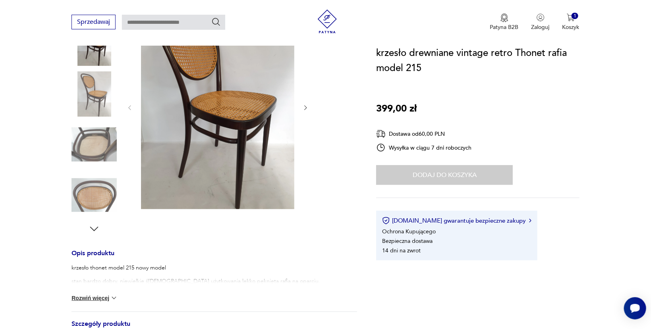
click at [186, 20] on input "text" at bounding box center [173, 22] width 103 height 15
type input "******"
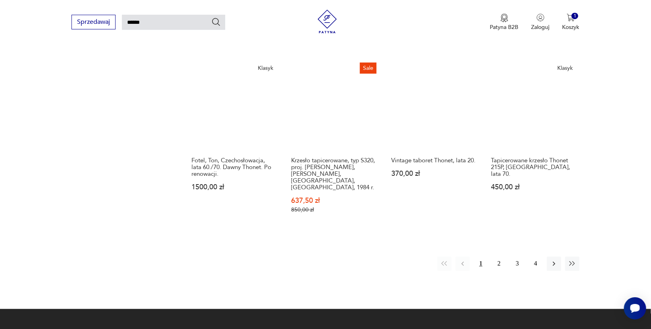
scroll to position [618, 0]
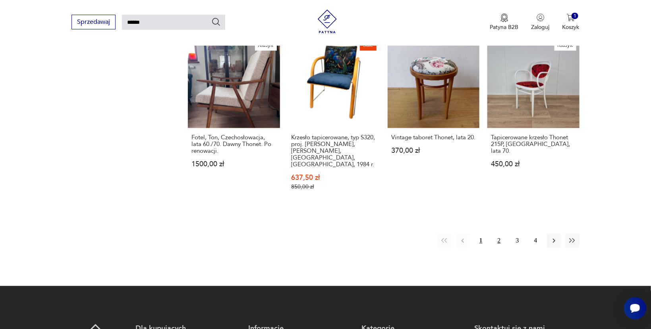
click at [501, 234] on button "2" at bounding box center [499, 241] width 14 height 14
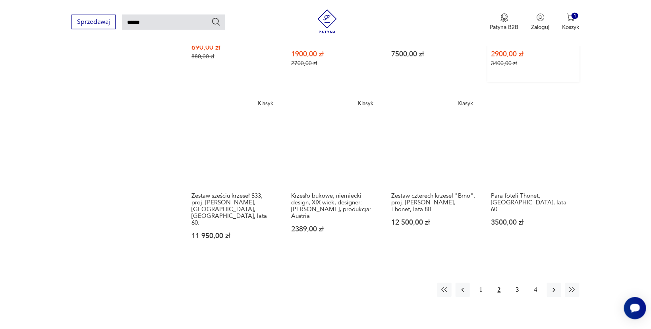
scroll to position [660, 0]
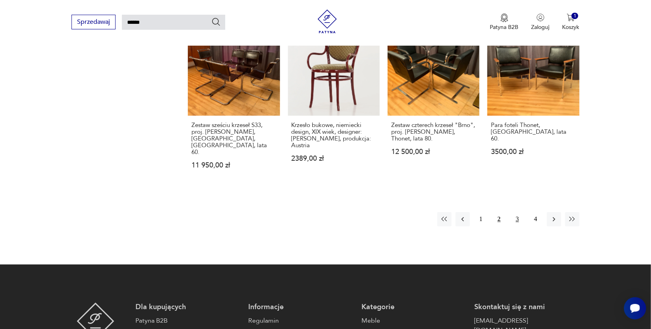
click at [519, 212] on button "3" at bounding box center [518, 219] width 14 height 14
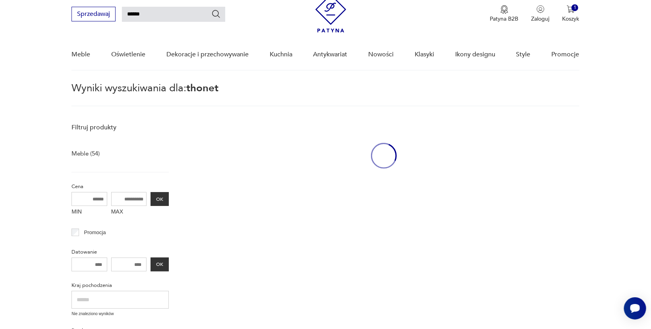
scroll to position [28, 0]
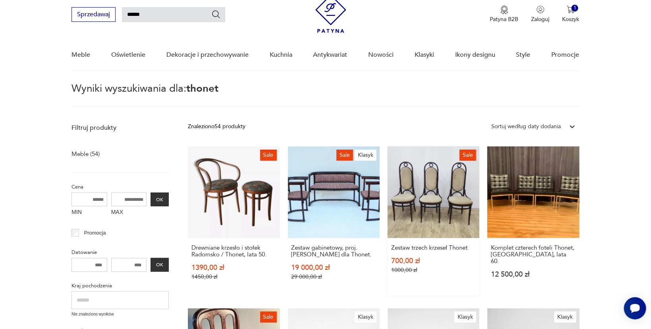
click at [426, 192] on link "Sale Zestaw trzech krzeseł Thonet 700,00 zł 1000,00 zł" at bounding box center [434, 221] width 92 height 149
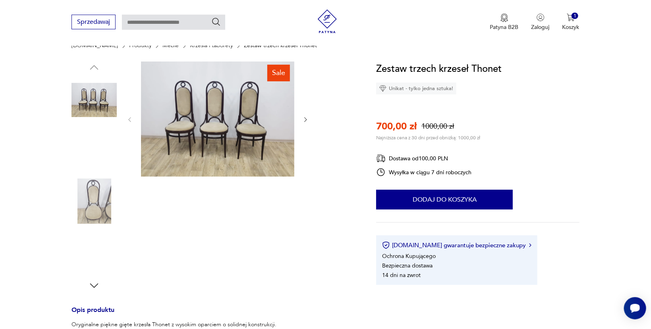
scroll to position [126, 0]
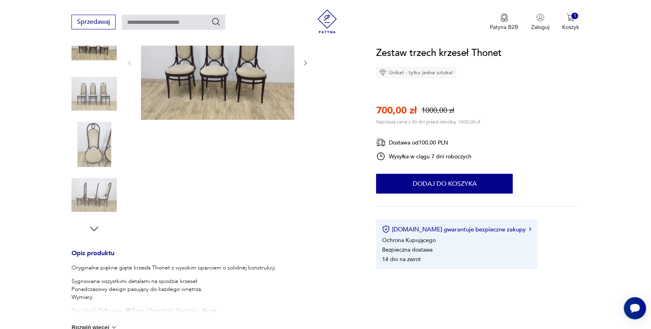
click at [95, 203] on img at bounding box center [94, 195] width 45 height 45
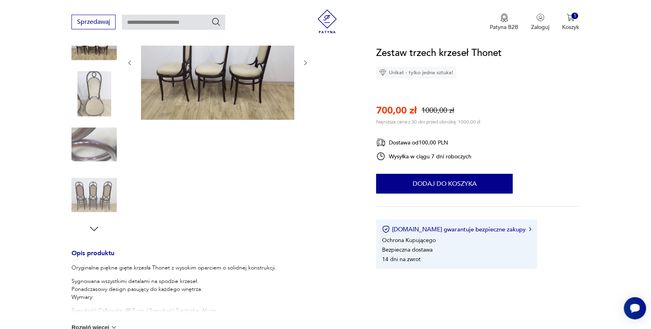
click at [86, 155] on img at bounding box center [94, 144] width 45 height 45
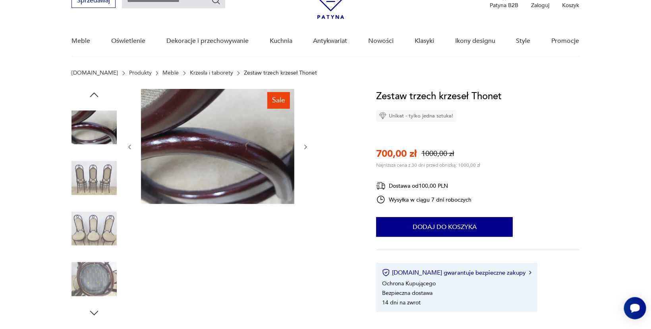
scroll to position [42, 0]
click at [90, 172] on img at bounding box center [94, 178] width 45 height 45
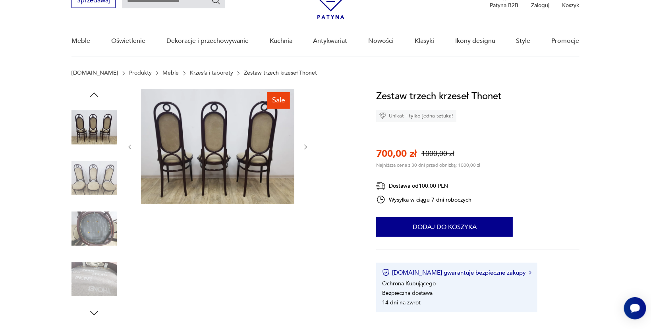
click at [191, 156] on img at bounding box center [217, 146] width 153 height 115
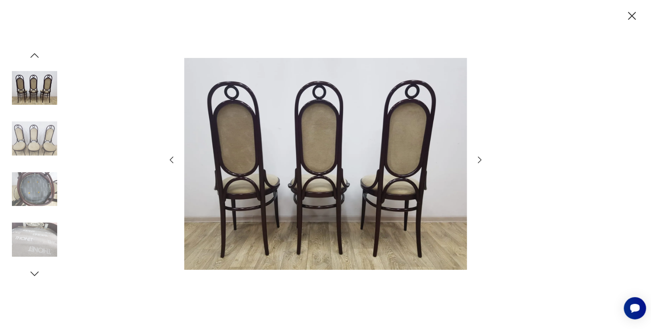
click at [480, 159] on icon "button" at bounding box center [480, 160] width 10 height 10
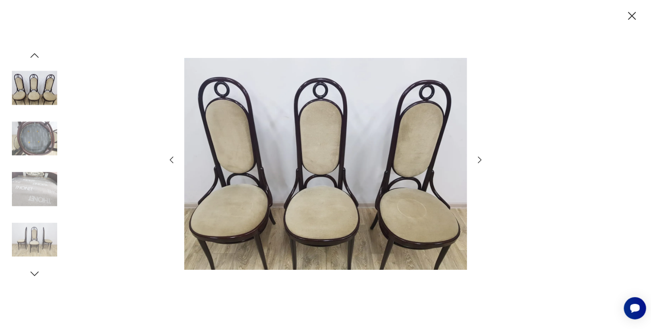
click at [633, 15] on icon "button" at bounding box center [633, 16] width 8 height 8
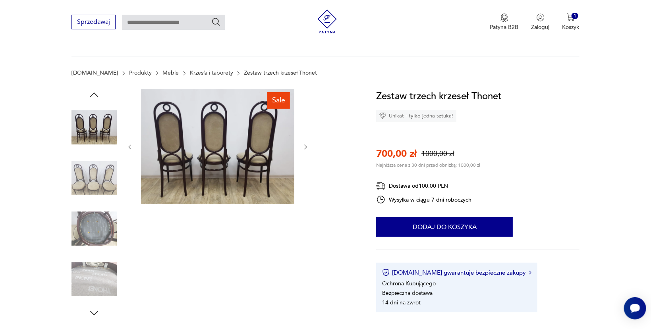
scroll to position [211, 0]
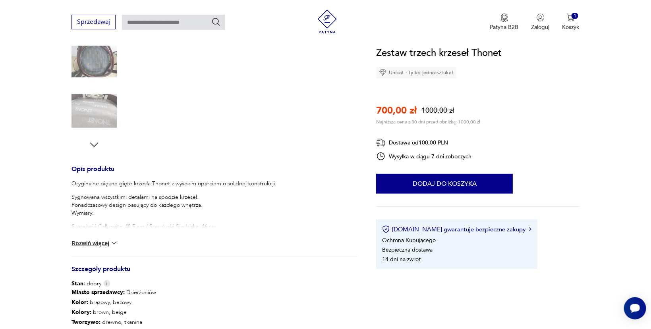
click at [112, 242] on button "Rozwiń więcej" at bounding box center [95, 244] width 46 height 8
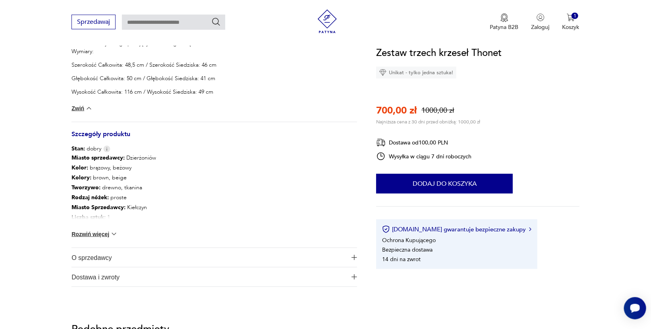
scroll to position [421, 0]
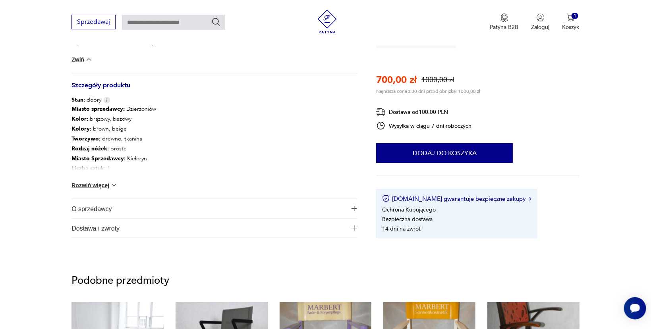
click at [112, 185] on button "Rozwiń więcej" at bounding box center [95, 186] width 46 height 8
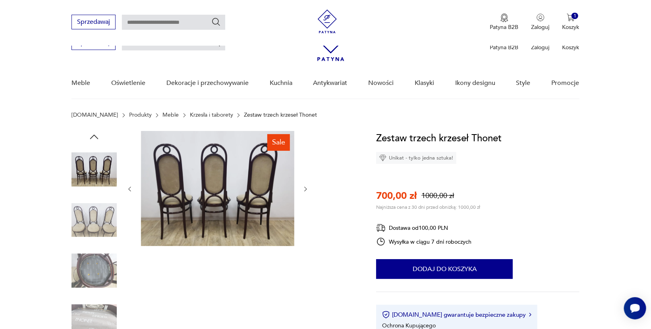
scroll to position [211, 0]
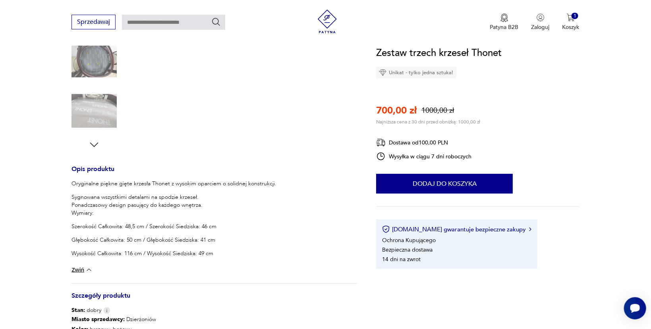
type input "******"
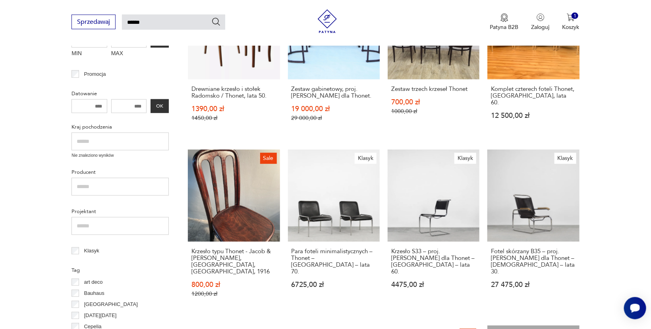
scroll to position [197, 0]
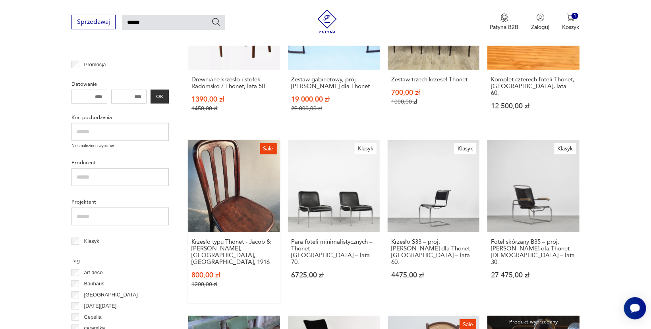
click at [240, 195] on link "Sale Krzesło typu Thonet - Jacob & Josef Kohn, Austria, Wien, 1916 800,00 zł 12…" at bounding box center [234, 221] width 92 height 163
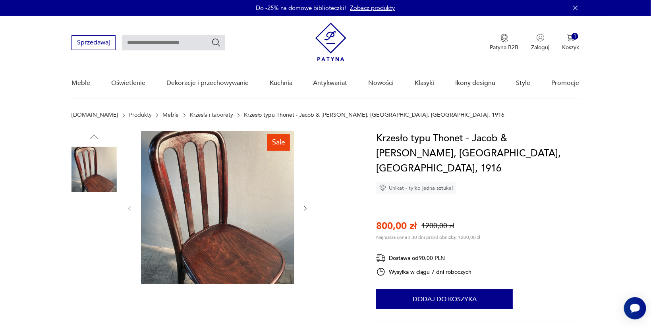
click at [89, 261] on img at bounding box center [94, 270] width 45 height 45
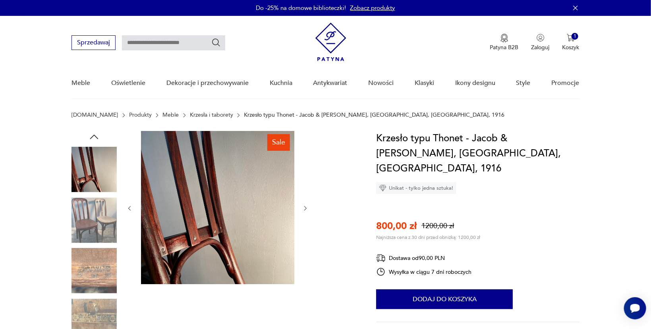
click at [105, 223] on img at bounding box center [94, 220] width 45 height 45
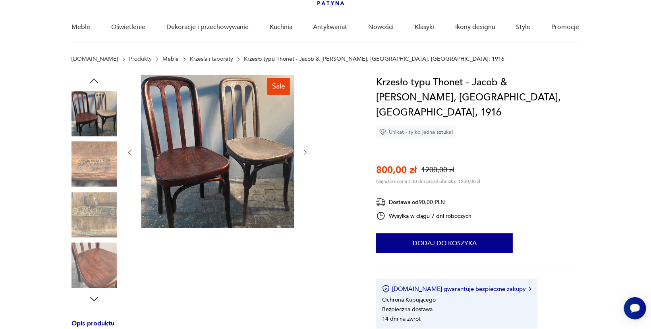
scroll to position [42, 0]
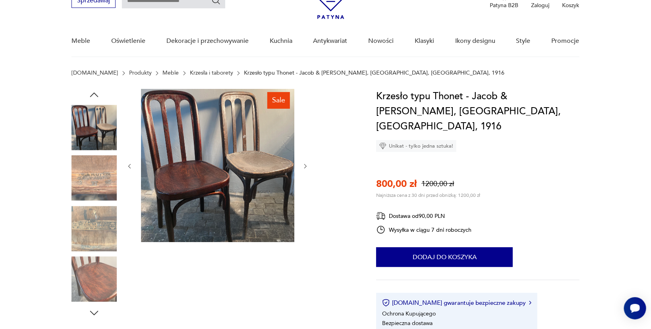
scroll to position [42, 0]
type input "******"
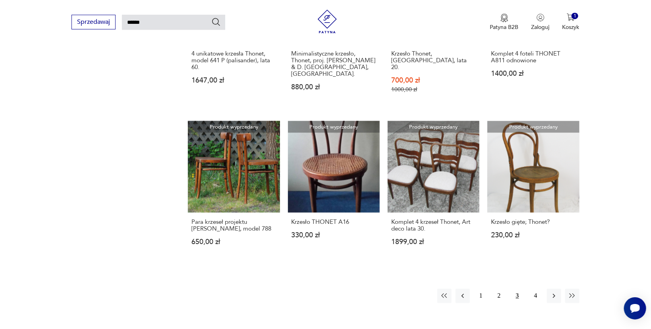
scroll to position [590, 0]
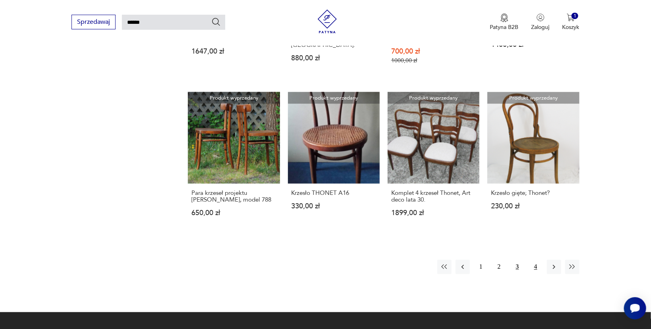
click at [537, 260] on button "4" at bounding box center [536, 267] width 14 height 14
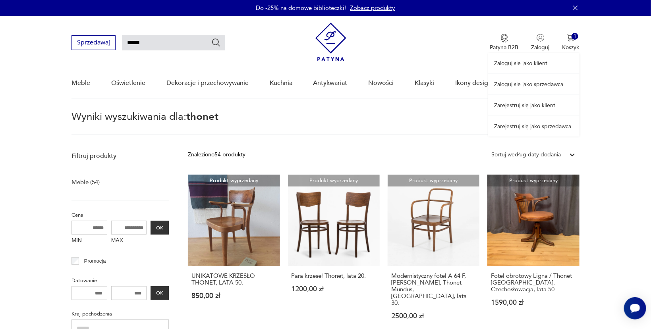
click at [571, 38] on div "Zaloguj się jako klient Zaloguj się jako sprzedawca Zarejestruj się jako klient…" at bounding box center [533, 76] width 91 height 121
click at [570, 44] on div "Zaloguj się jako klient Zaloguj się jako sprzedawca Zarejestruj się jako klient…" at bounding box center [533, 76] width 91 height 121
click at [571, 48] on div "Zaloguj się jako klient Zaloguj się jako sprzedawca Zarejestruj się jako klient…" at bounding box center [533, 76] width 91 height 121
click at [571, 45] on p "Koszyk" at bounding box center [571, 48] width 17 height 8
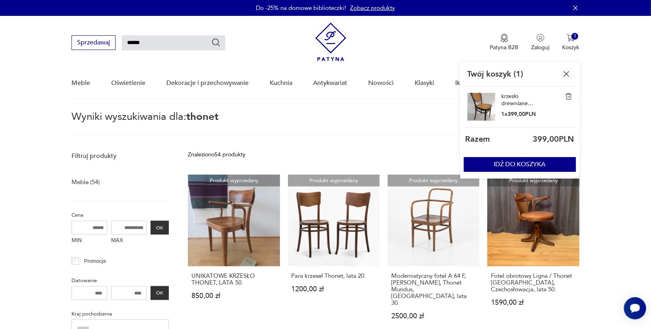
click at [482, 106] on img at bounding box center [482, 107] width 28 height 28
click at [490, 105] on img at bounding box center [482, 107] width 28 height 28
click at [569, 97] on img at bounding box center [568, 96] width 7 height 7
